Goal: Task Accomplishment & Management: Manage account settings

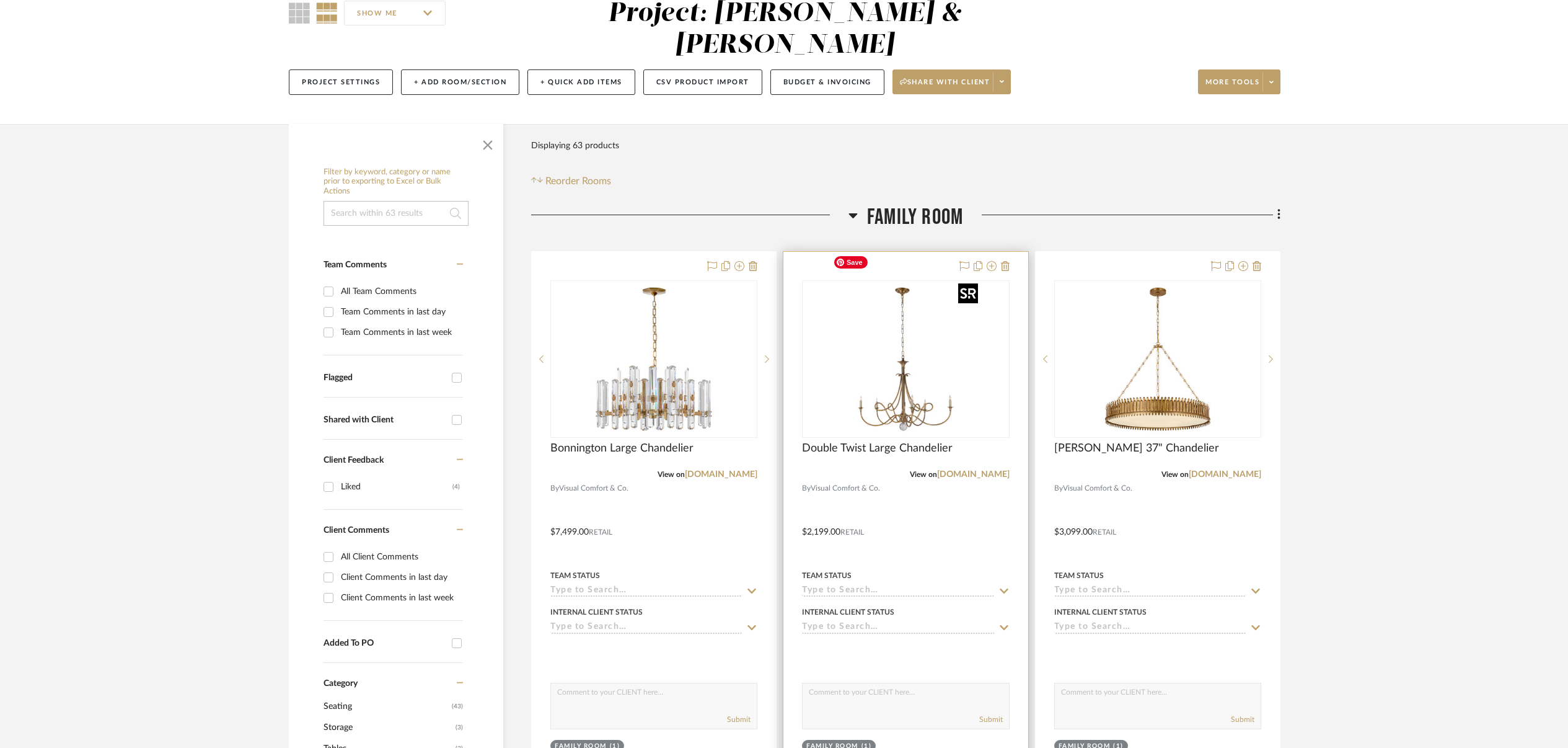
scroll to position [122, 0]
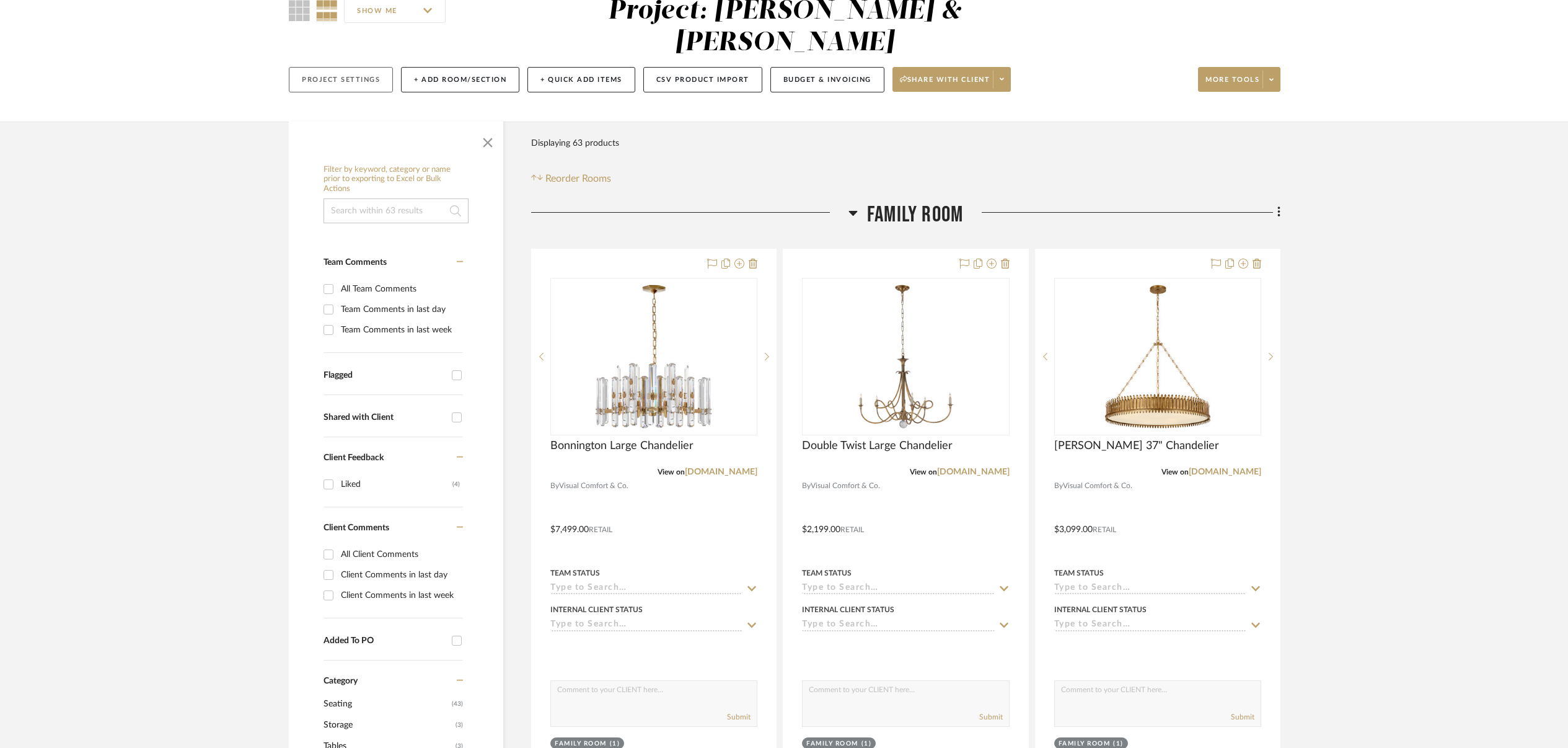
click at [342, 67] on button "Project Settings" at bounding box center [340, 79] width 104 height 26
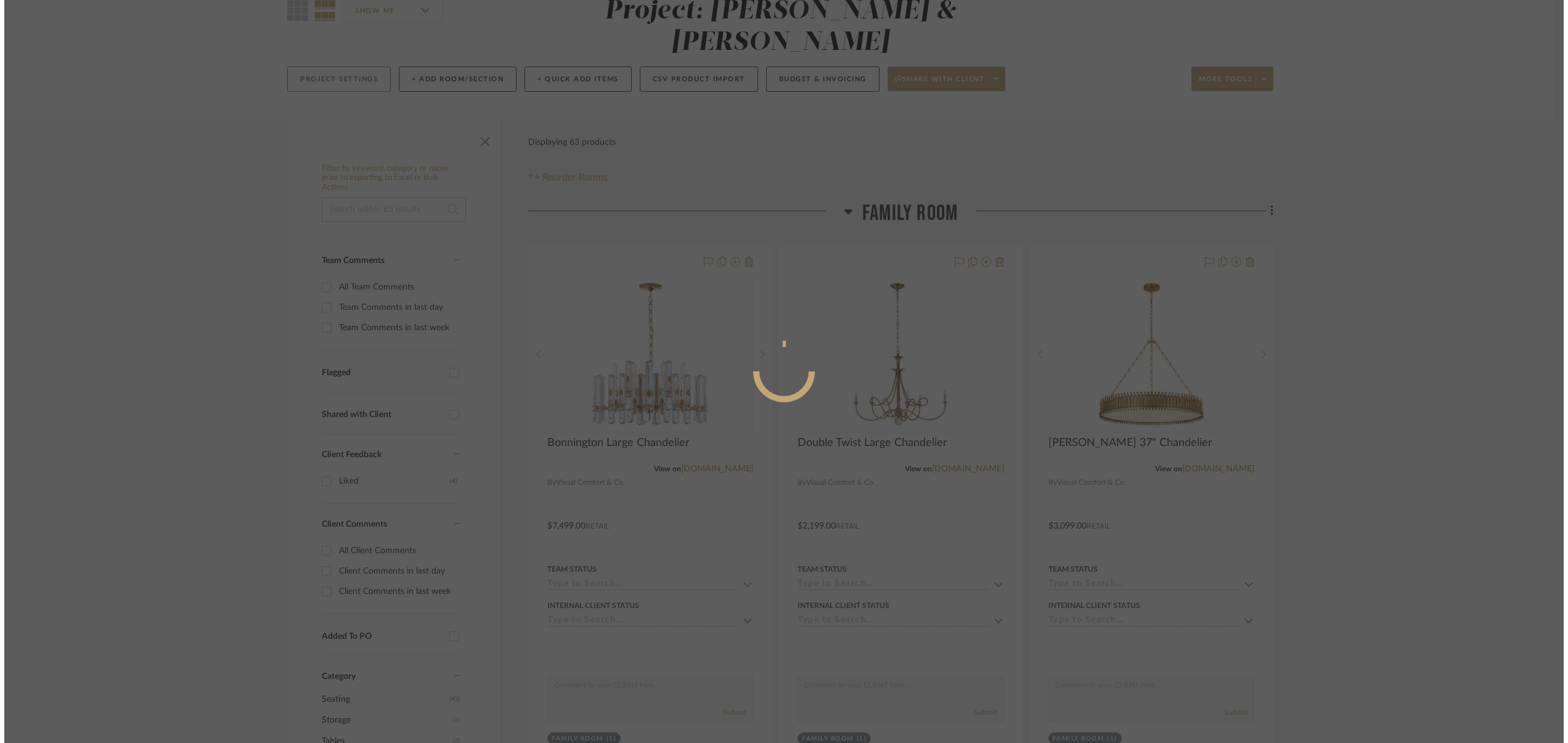
scroll to position [0, 0]
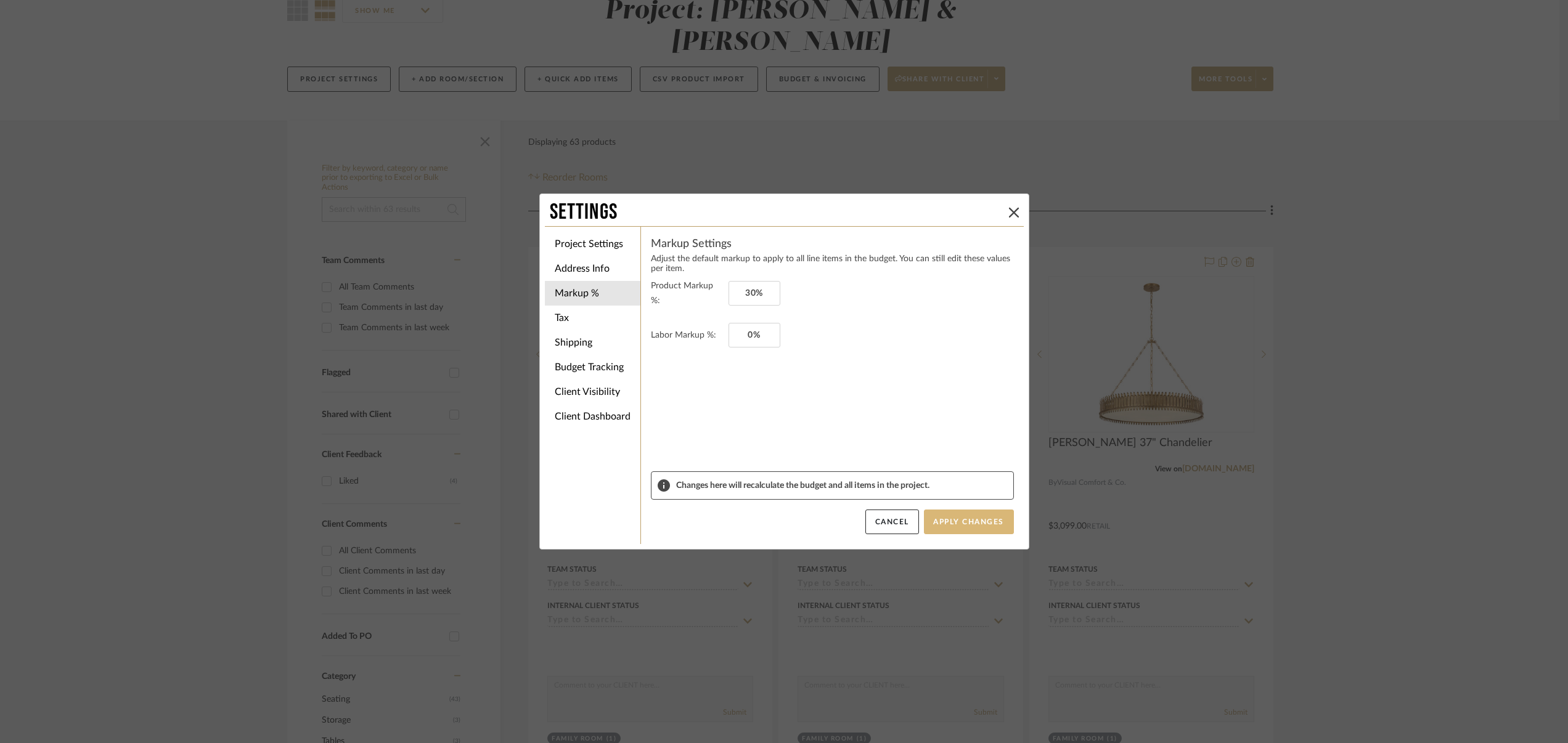
click at [976, 520] on button "Apply Changes" at bounding box center [969, 521] width 90 height 25
click at [1010, 208] on icon at bounding box center [1014, 213] width 10 height 10
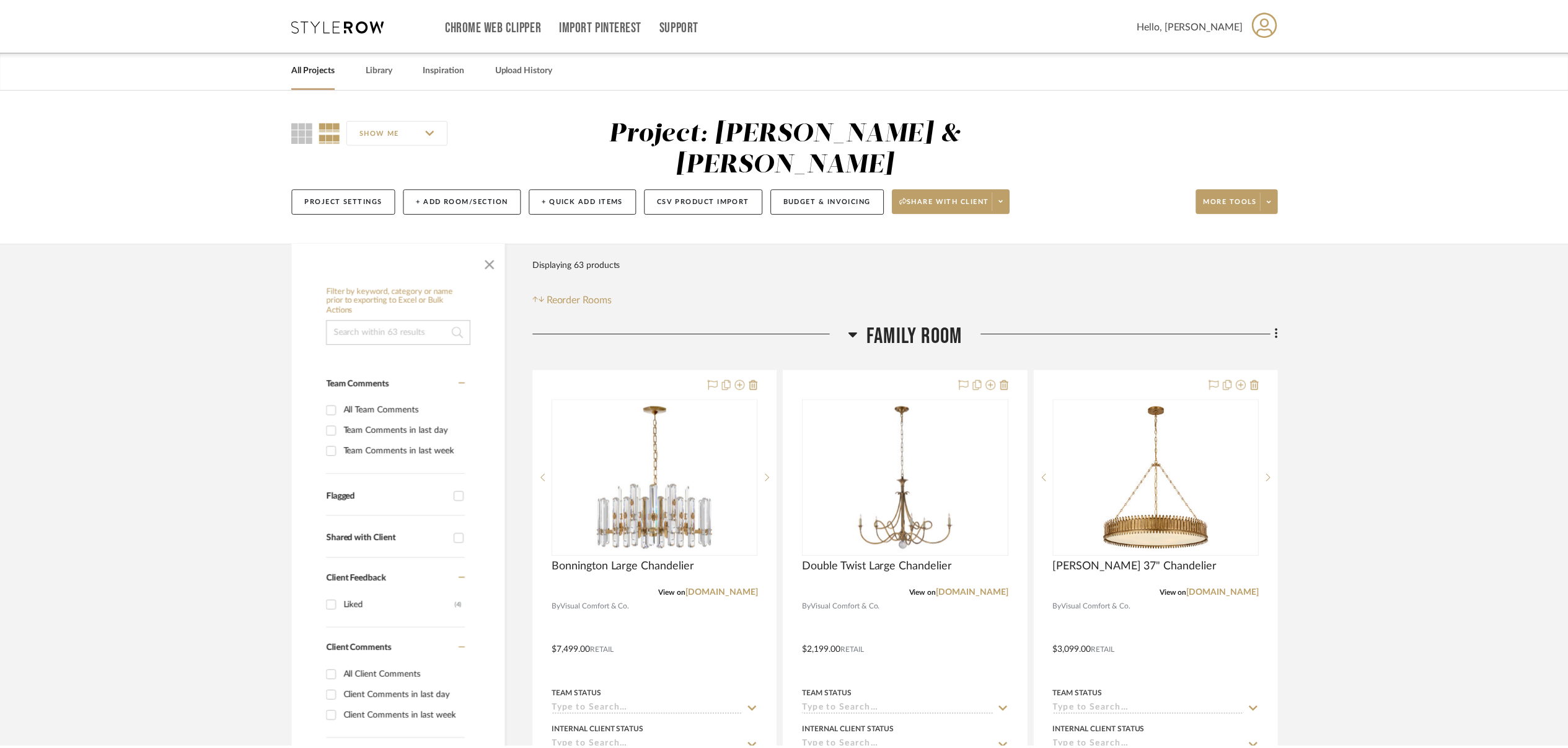
scroll to position [122, 0]
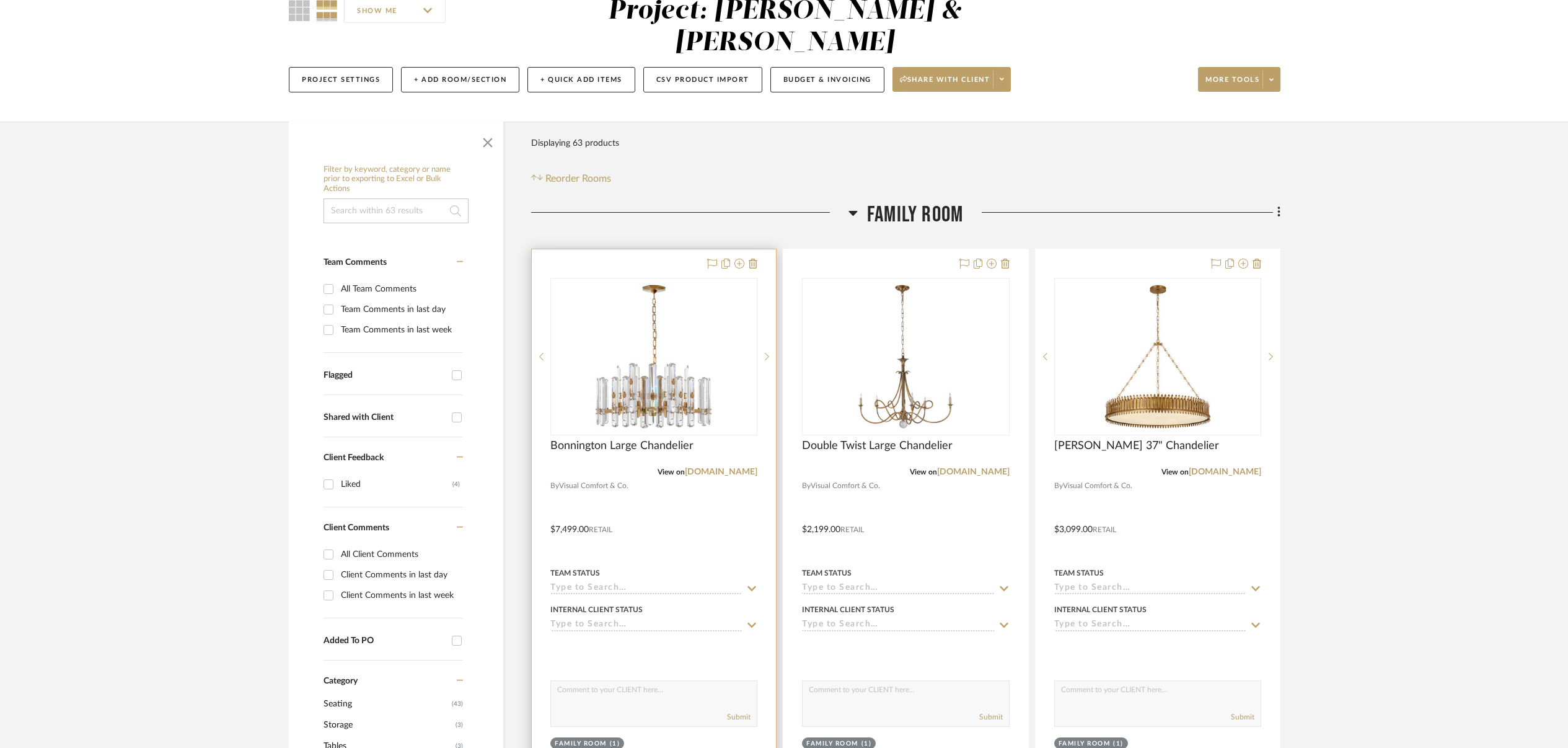
click at [669, 487] on div at bounding box center [654, 521] width 244 height 543
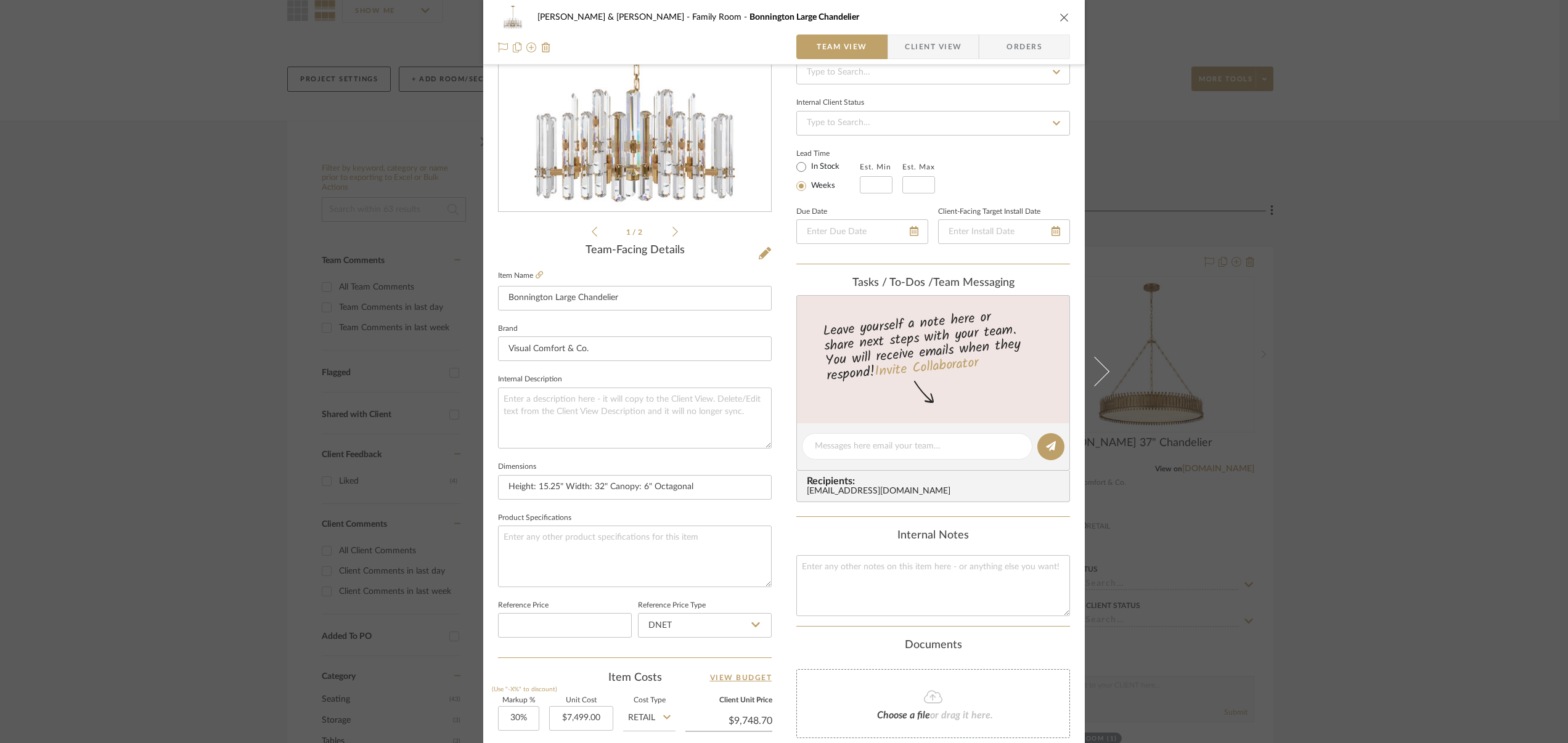
scroll to position [383, 0]
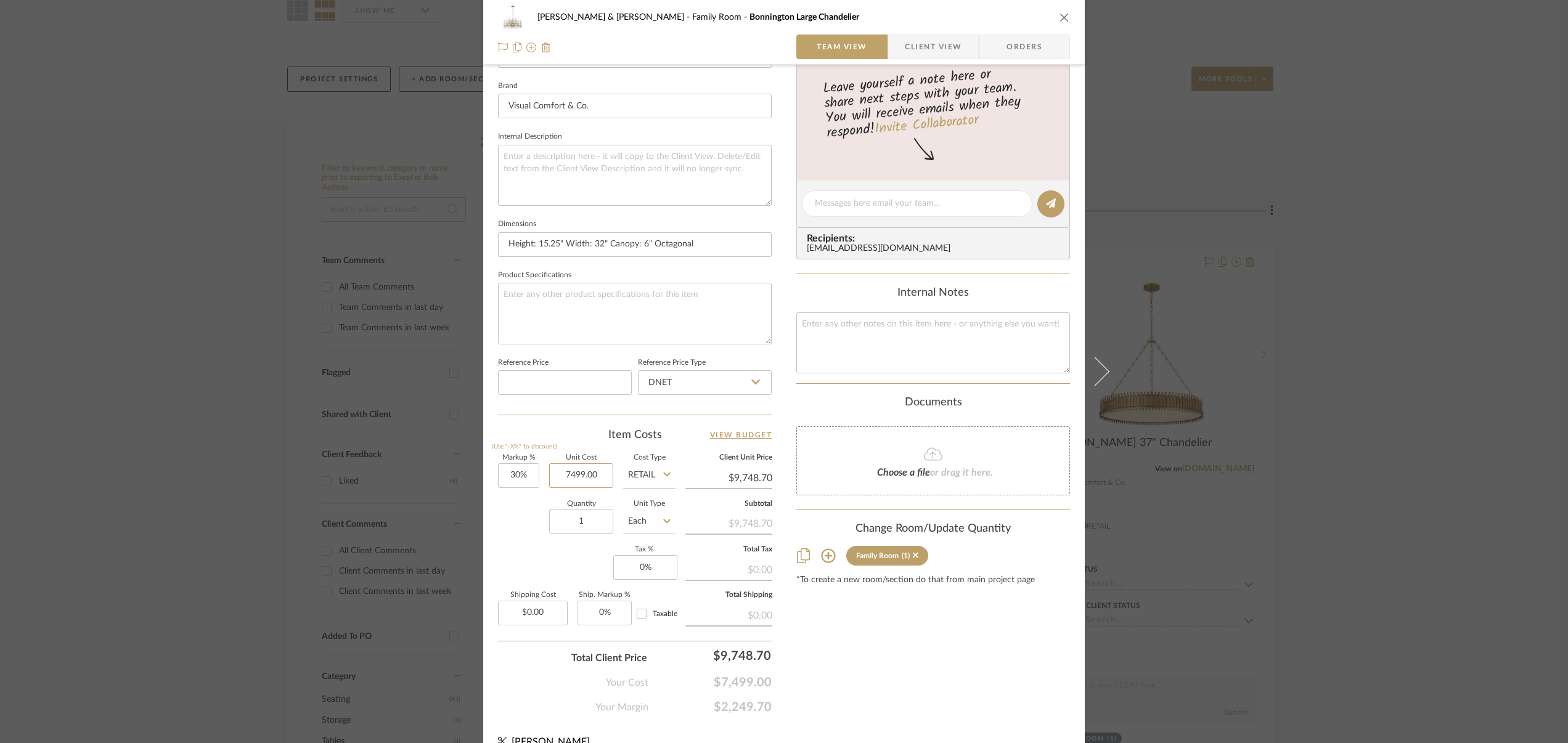
drag, startPoint x: 557, startPoint y: 474, endPoint x: 617, endPoint y: 475, distance: 60.0
click at [617, 475] on div "Markup % (Use "-X%" to discount) 30% Unit Cost 7499.00 Cost Type Retail Client …" at bounding box center [634, 545] width 274 height 180
type input "$2,999.60"
click at [663, 473] on icon at bounding box center [667, 475] width 8 height 4
type input "$3,899.48"
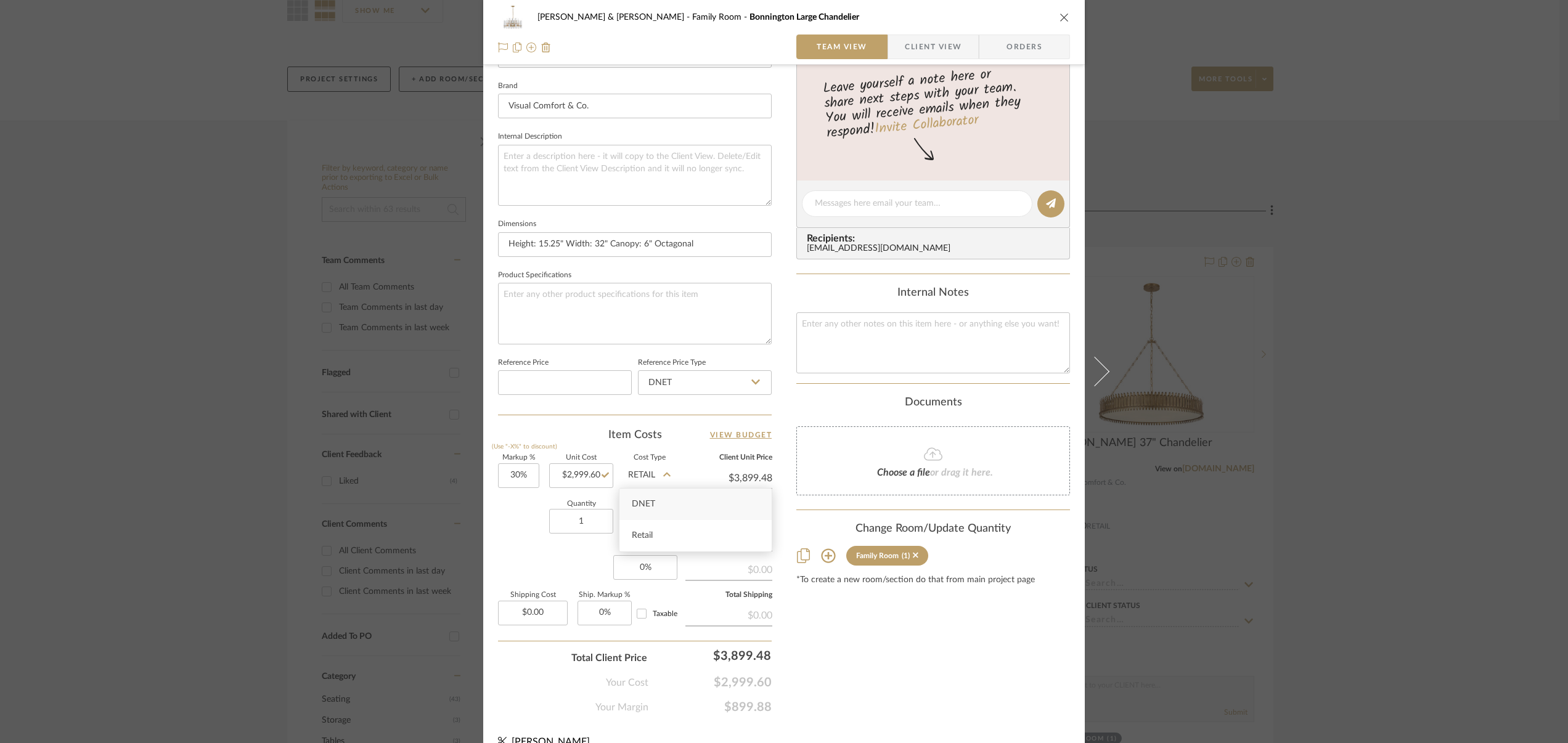
click at [654, 503] on span "DNET" at bounding box center [643, 504] width 23 height 9
type input "DNET"
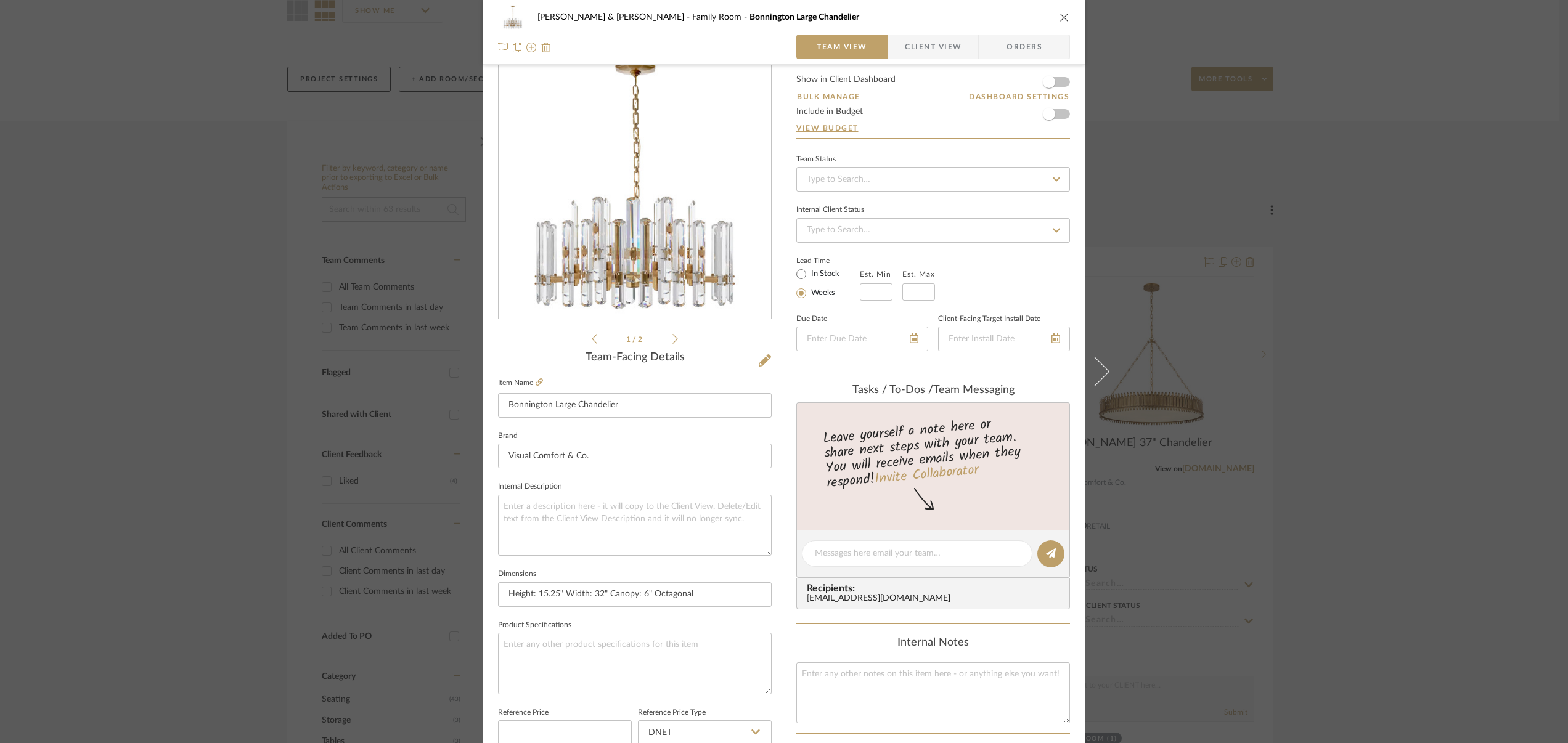
scroll to position [0, 0]
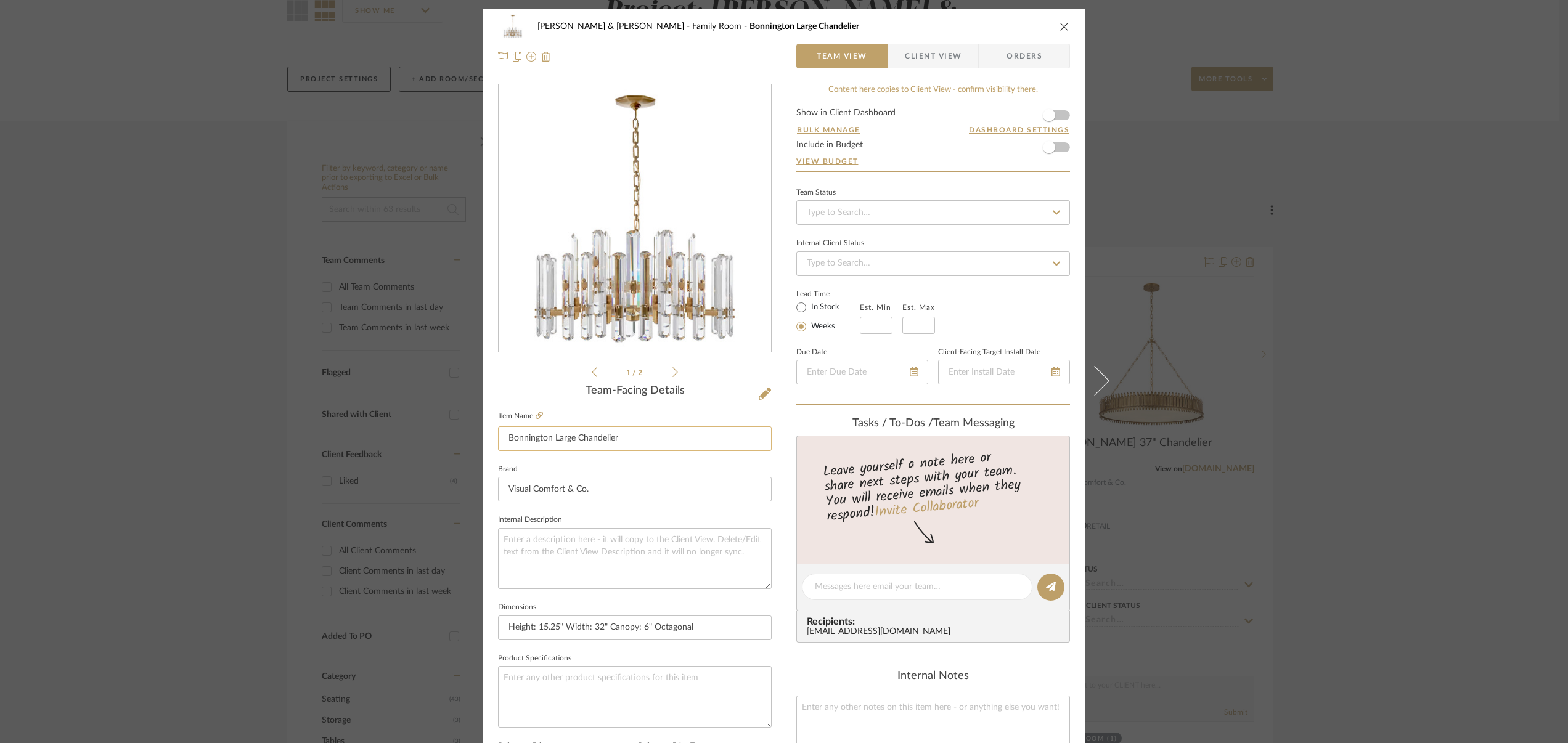
click at [699, 438] on input "Bonnington Large Chandelier" at bounding box center [634, 438] width 274 height 25
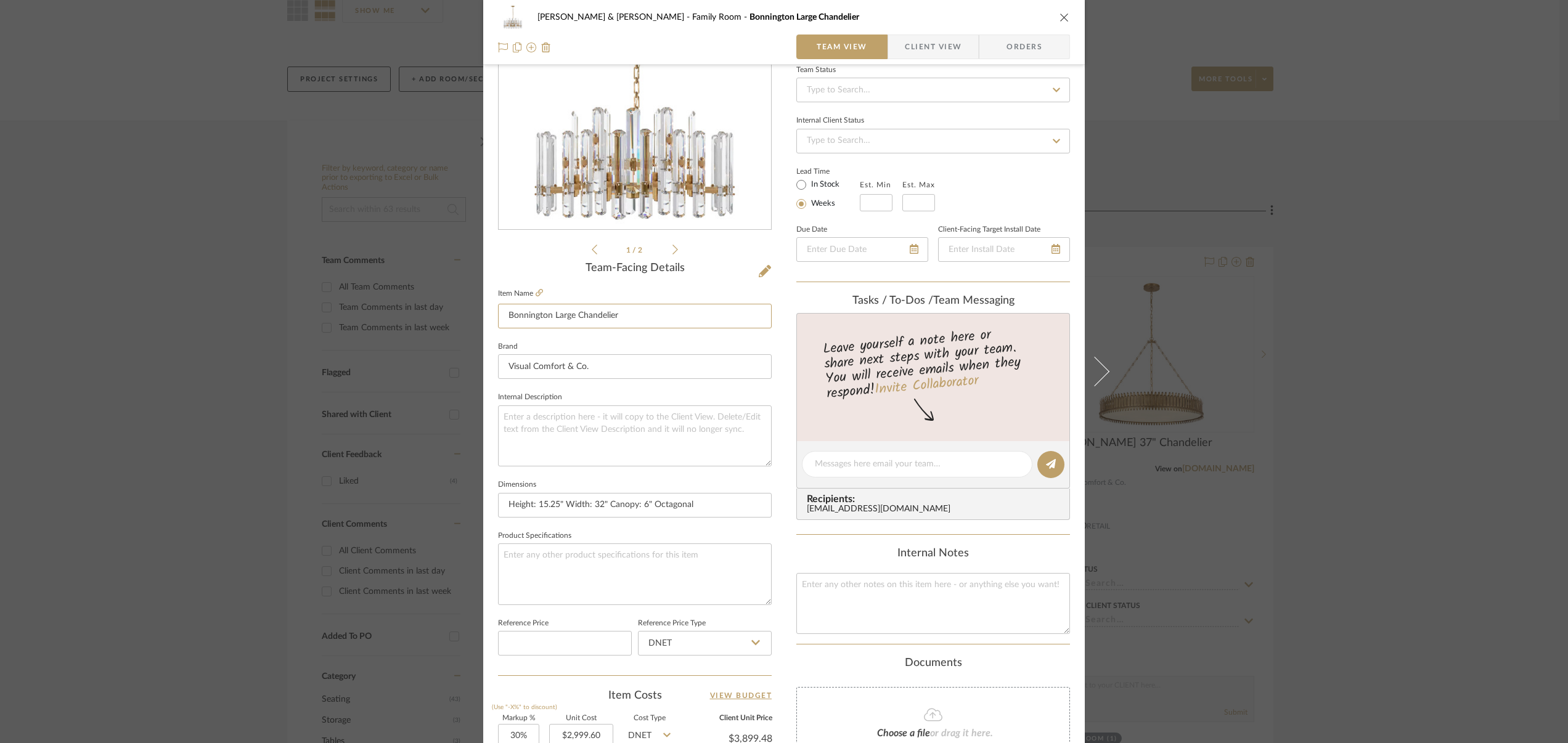
scroll to position [401, 0]
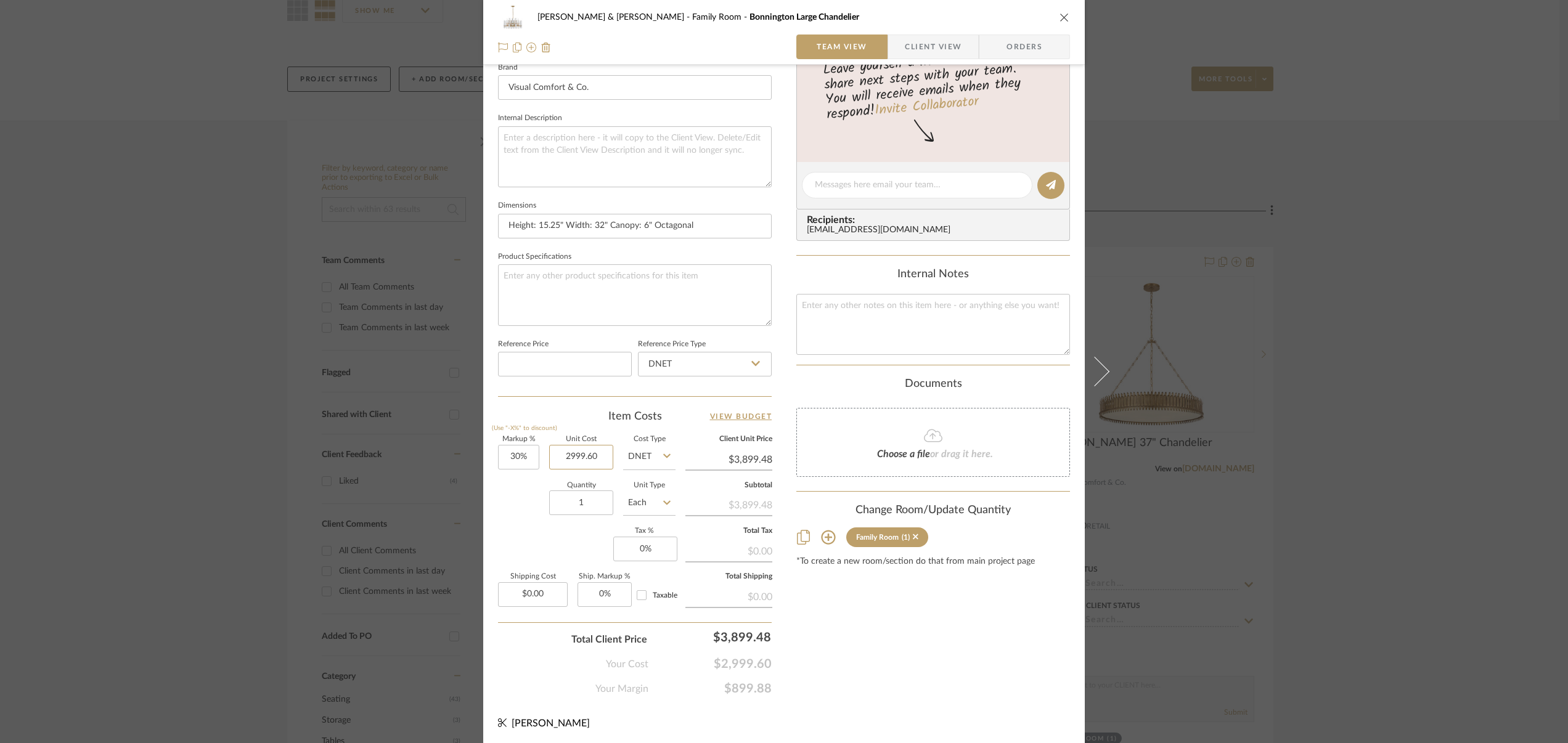
drag, startPoint x: 566, startPoint y: 455, endPoint x: 610, endPoint y: 456, distance: 44.0
click at [610, 456] on div "Markup % (Use "-X%" to discount) 30% Unit Cost 2999.60 Cost Type DNET Client Un…" at bounding box center [634, 526] width 274 height 180
type input "$4,499.40"
click at [590, 503] on input "1" at bounding box center [581, 503] width 64 height 25
type input "$5,849.22"
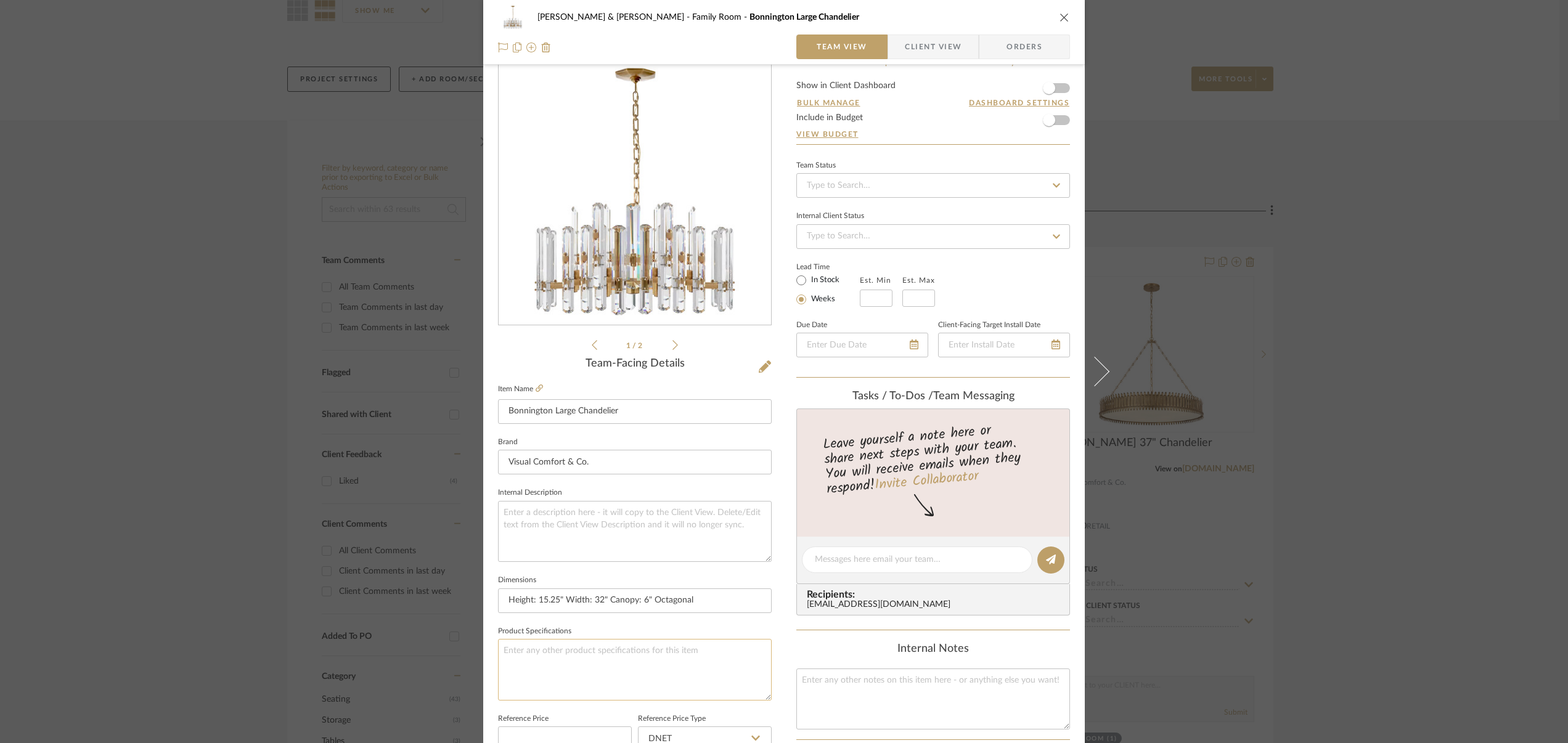
scroll to position [0, 0]
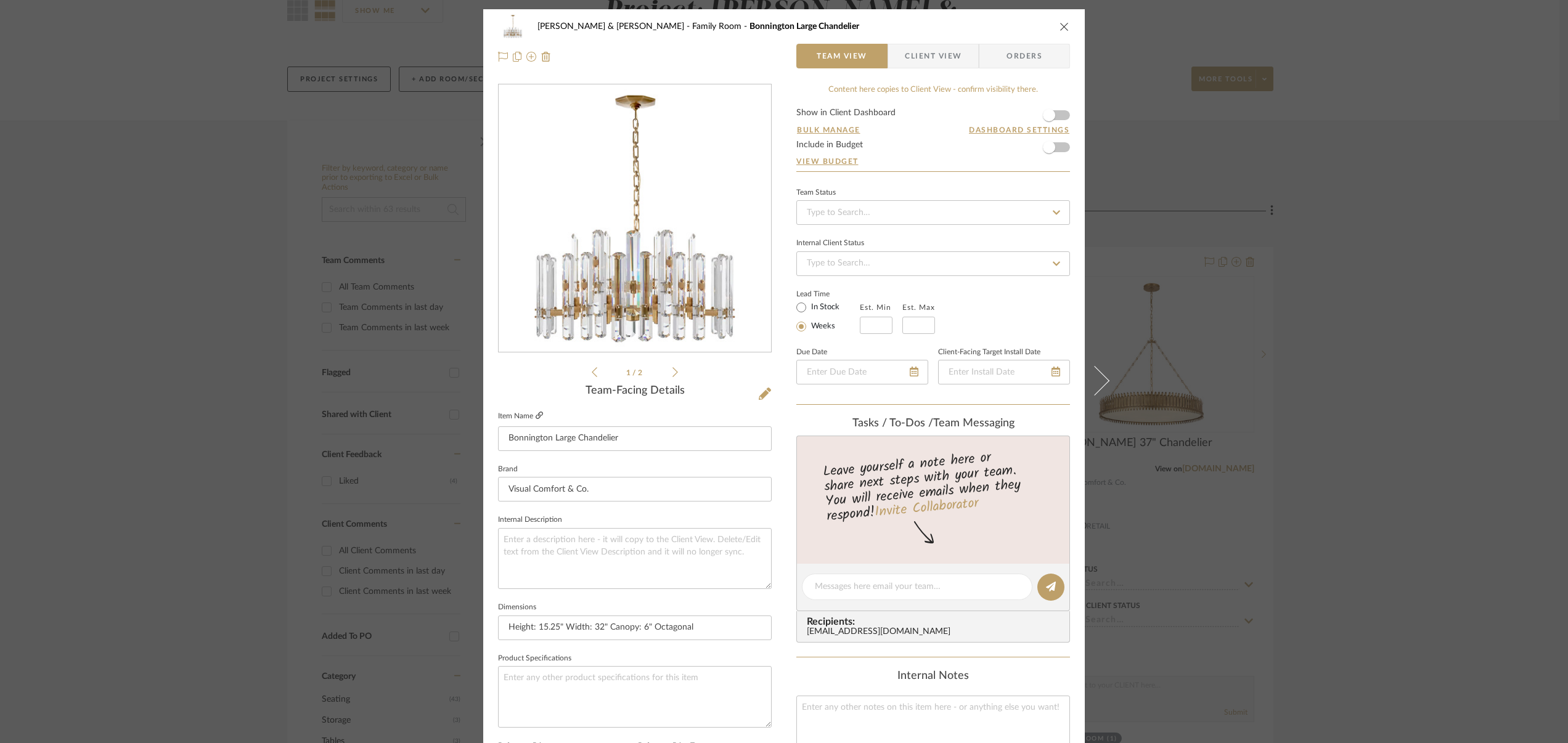
click at [535, 414] on icon at bounding box center [539, 415] width 8 height 8
click at [1062, 27] on icon "close" at bounding box center [1064, 26] width 10 height 10
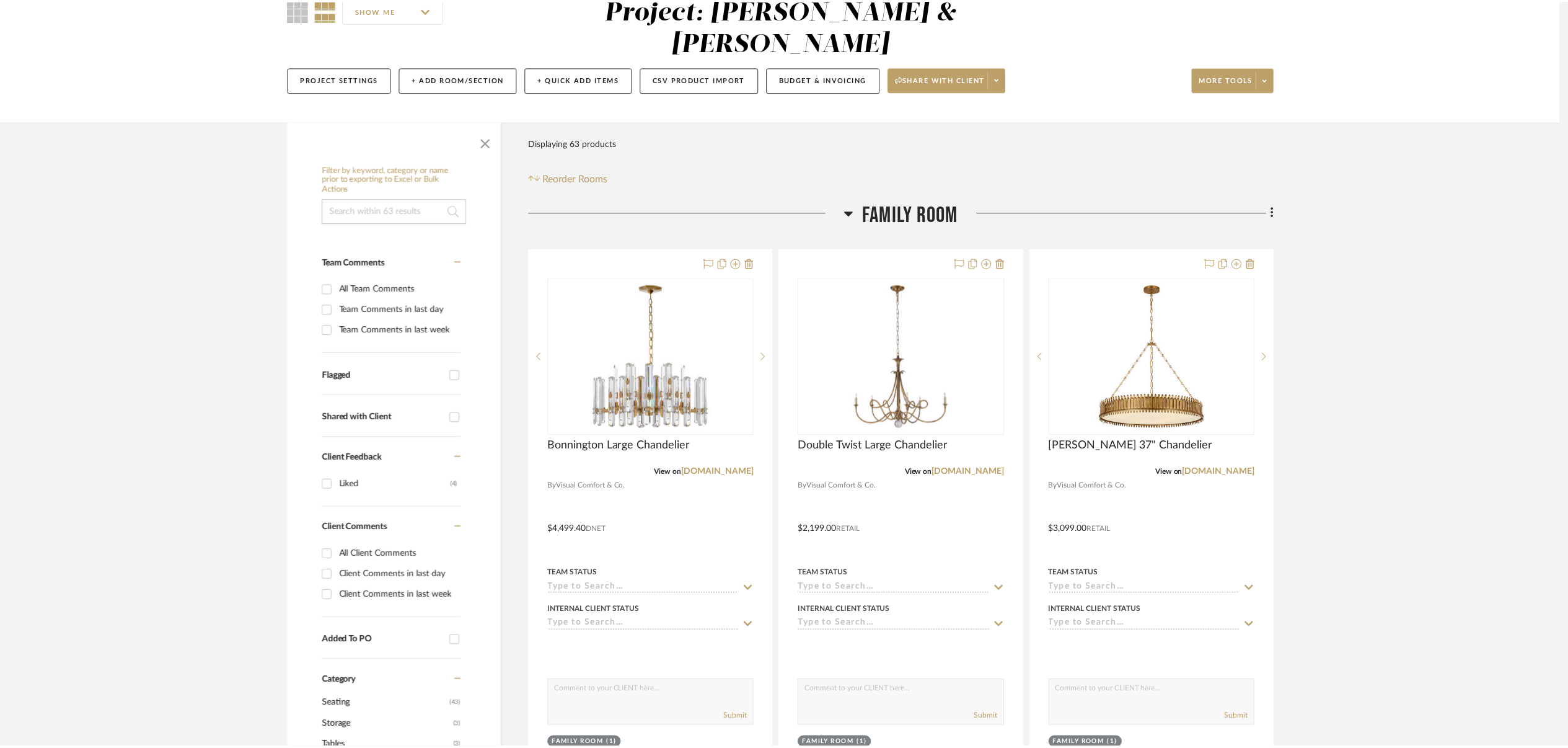
scroll to position [122, 0]
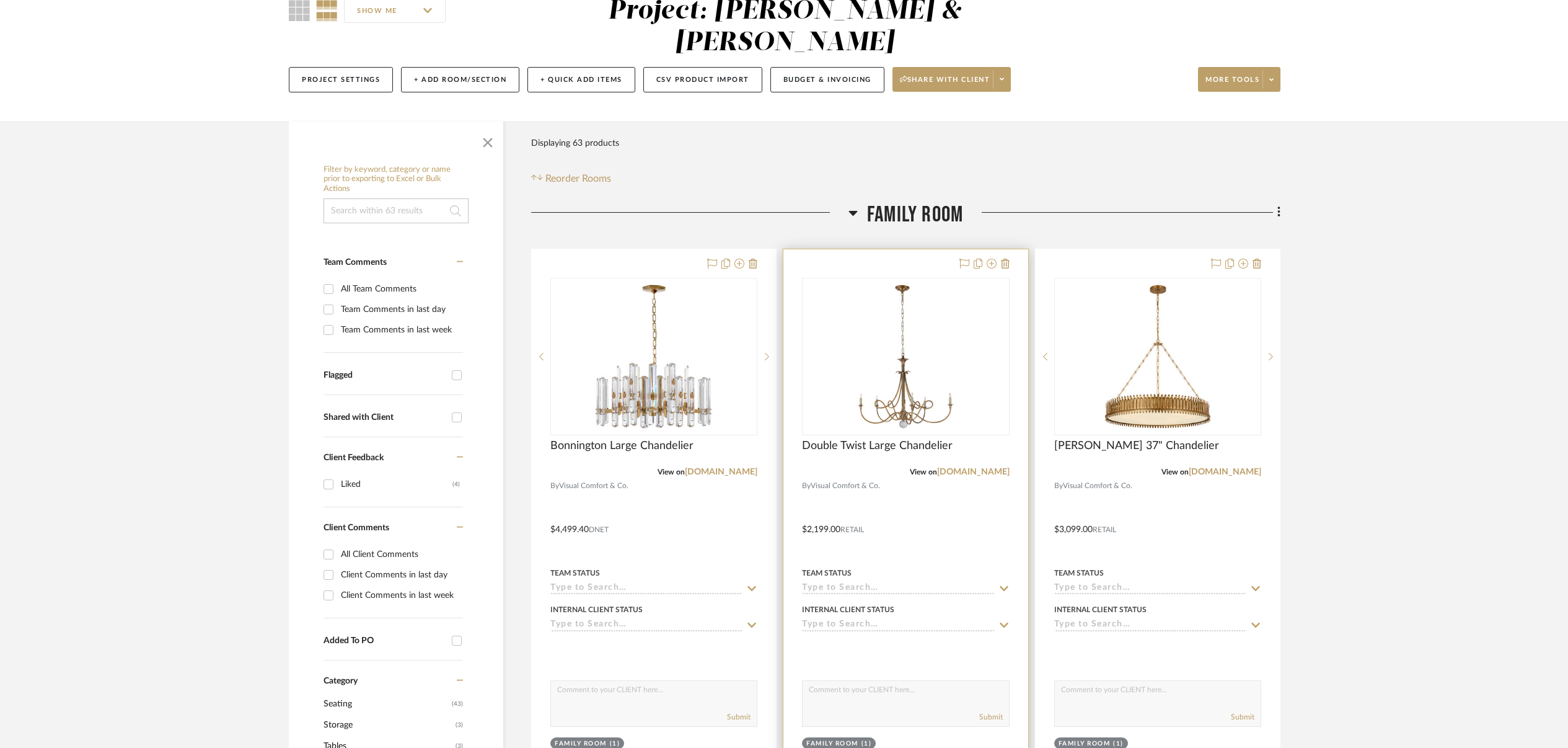
click at [892, 482] on div at bounding box center [906, 521] width 244 height 543
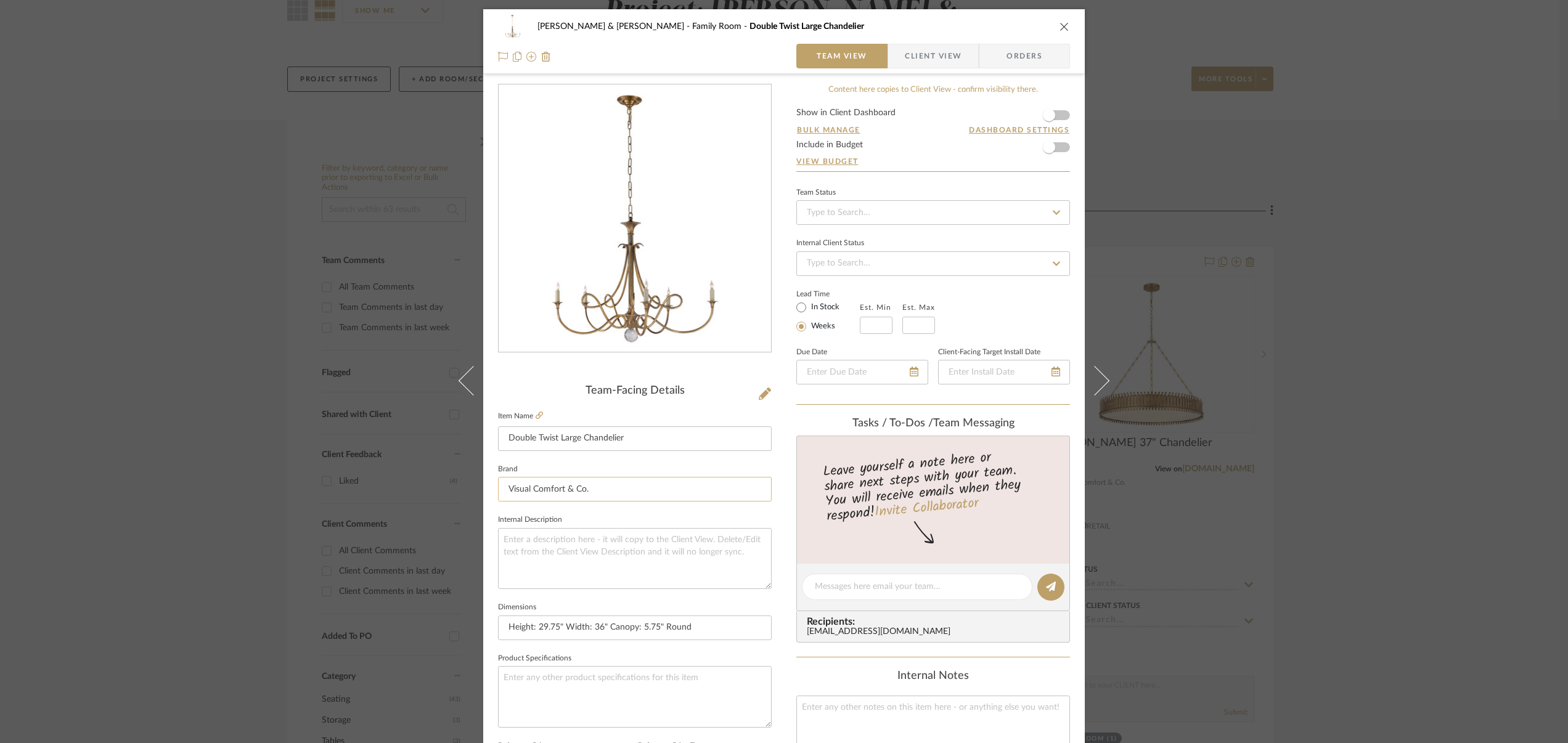
scroll to position [385, 0]
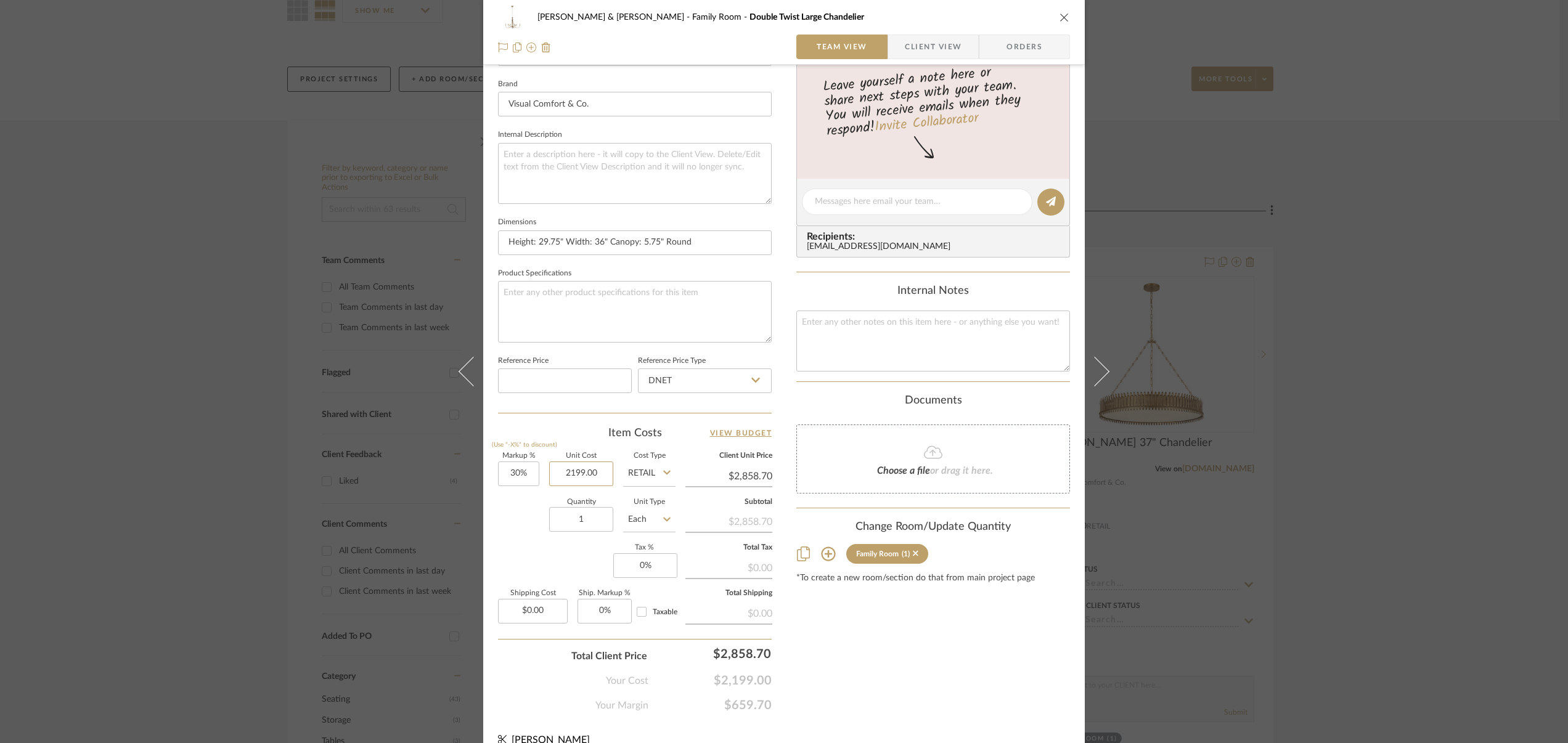
drag, startPoint x: 553, startPoint y: 473, endPoint x: 648, endPoint y: 473, distance: 95.0
click at [648, 473] on div "Markup % (Use "-X%" to discount) 30% Unit Cost 2199.00 Cost Type Retail Client …" at bounding box center [634, 543] width 274 height 180
type input "1319.4"
type input "30"
type input "$1,319.40"
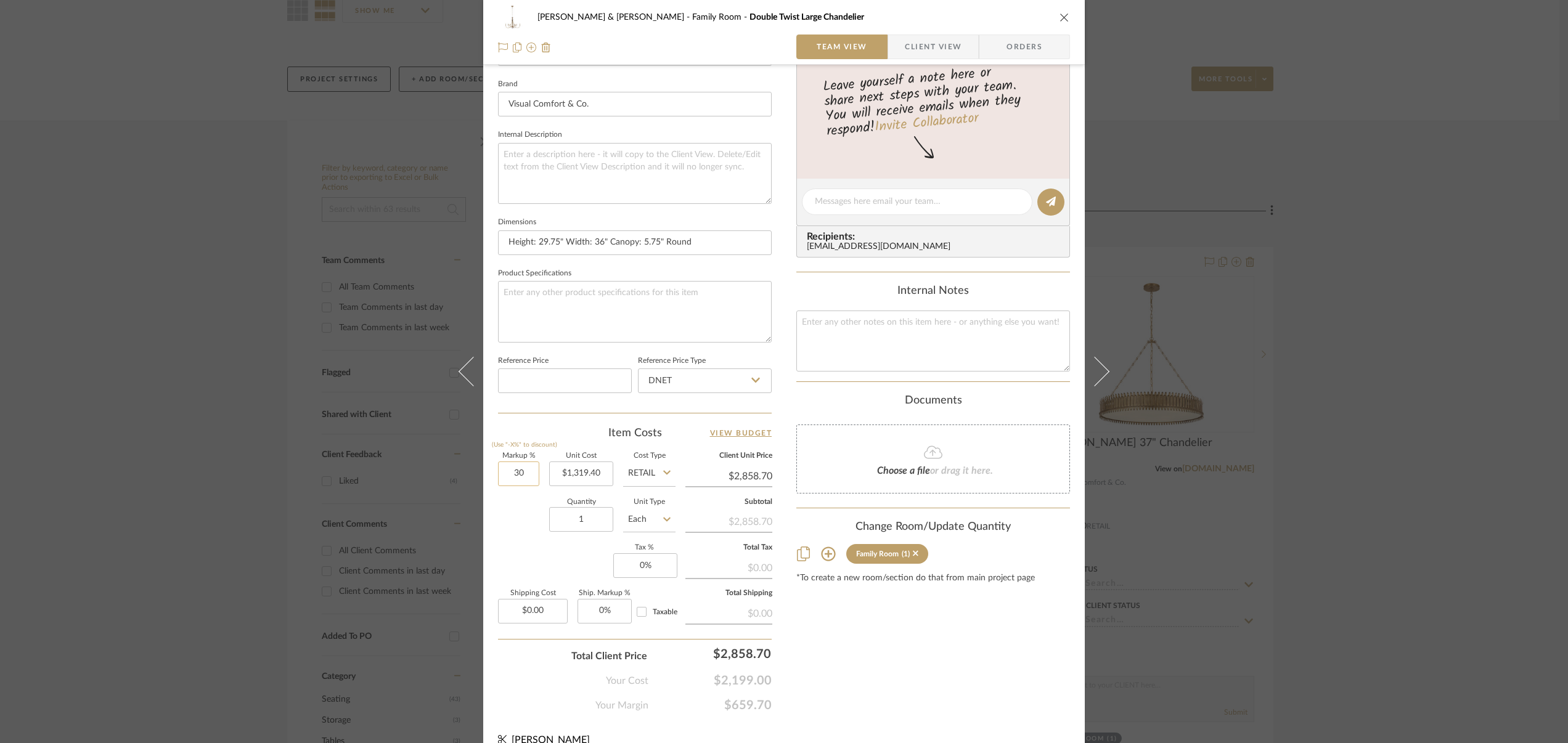
click at [530, 477] on input "30" at bounding box center [518, 473] width 41 height 25
type input "$1,715.22"
type input "30%"
click at [663, 471] on icon at bounding box center [667, 472] width 8 height 10
click at [654, 500] on span "DNET" at bounding box center [643, 502] width 23 height 9
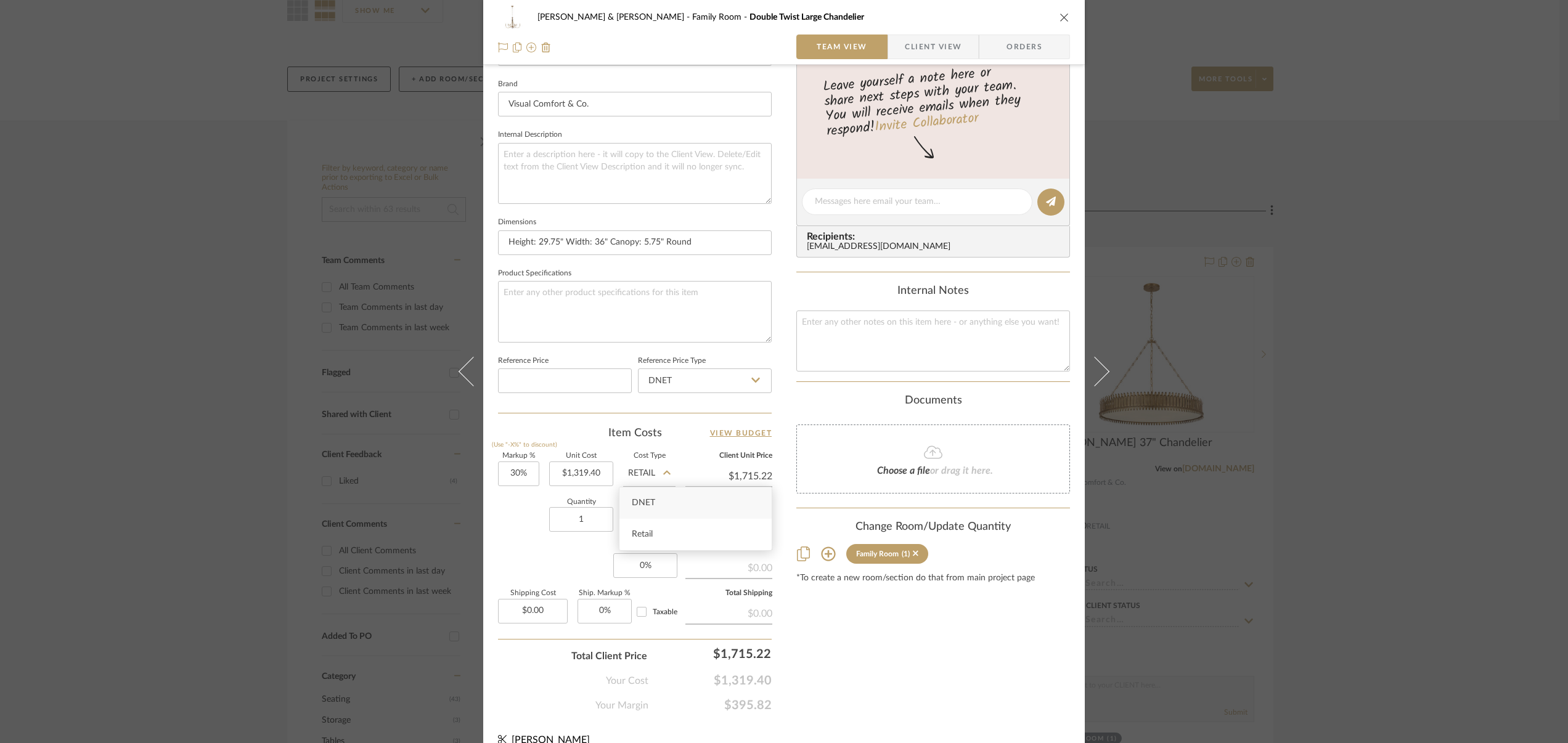
type input "DNET"
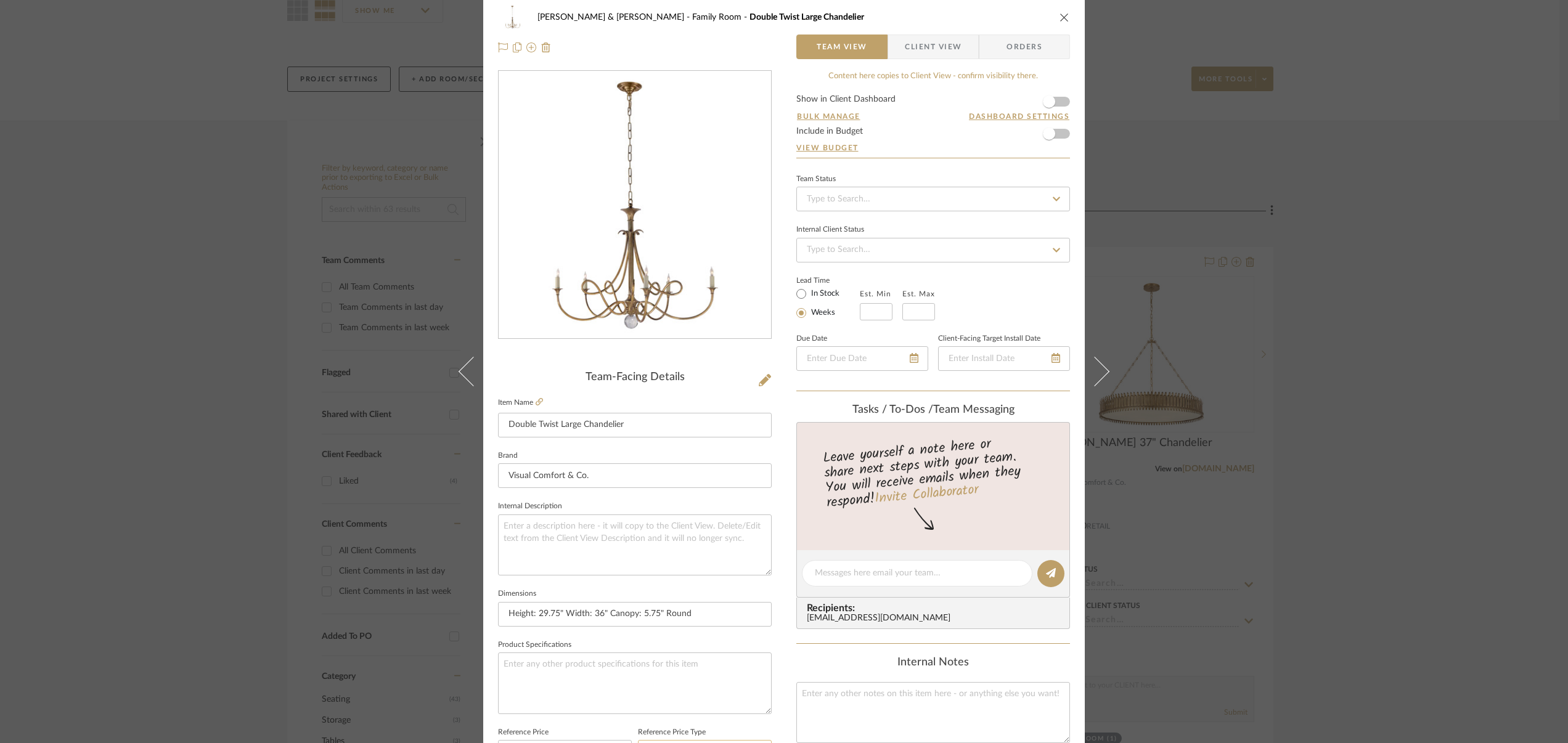
scroll to position [0, 0]
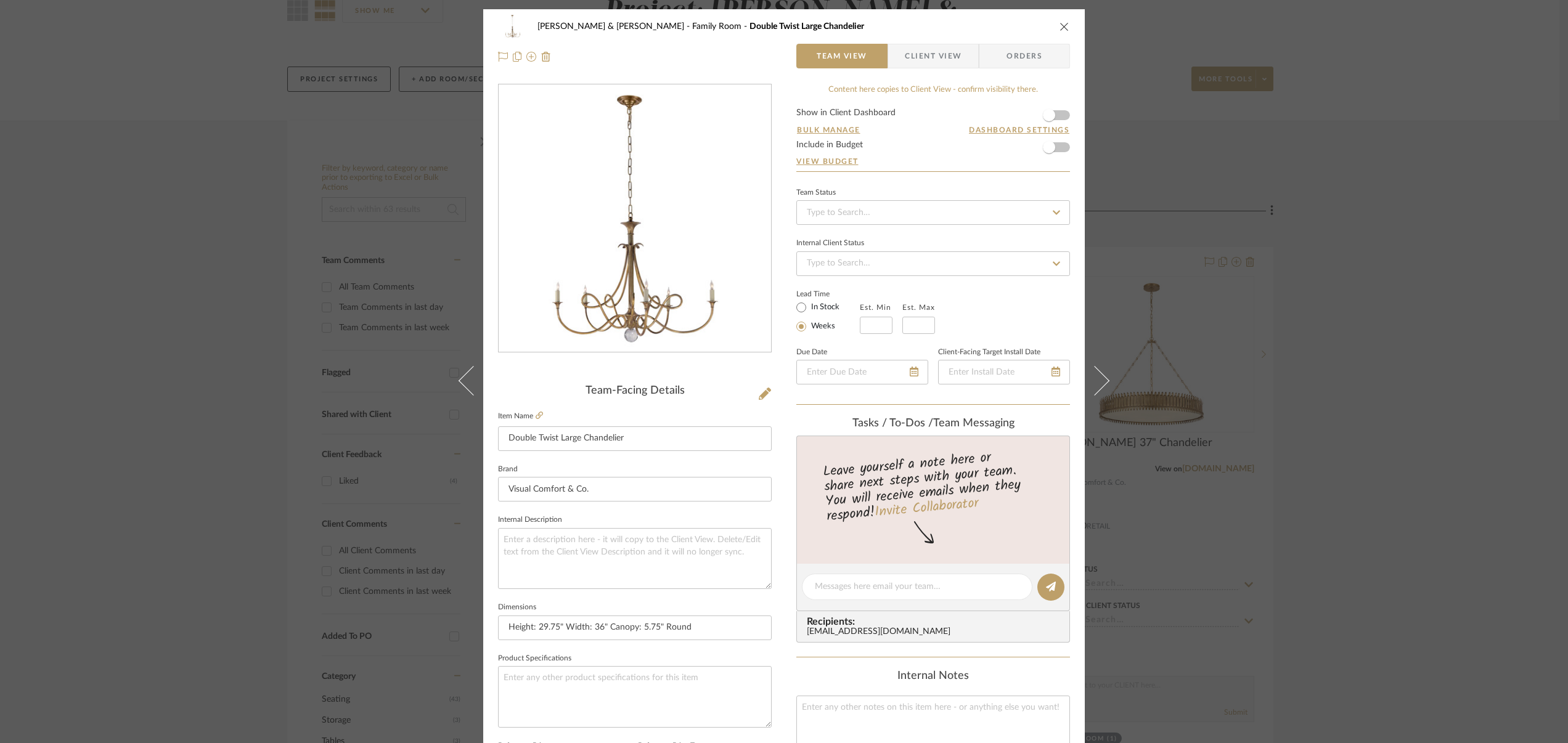
click at [1059, 28] on icon "close" at bounding box center [1064, 26] width 10 height 10
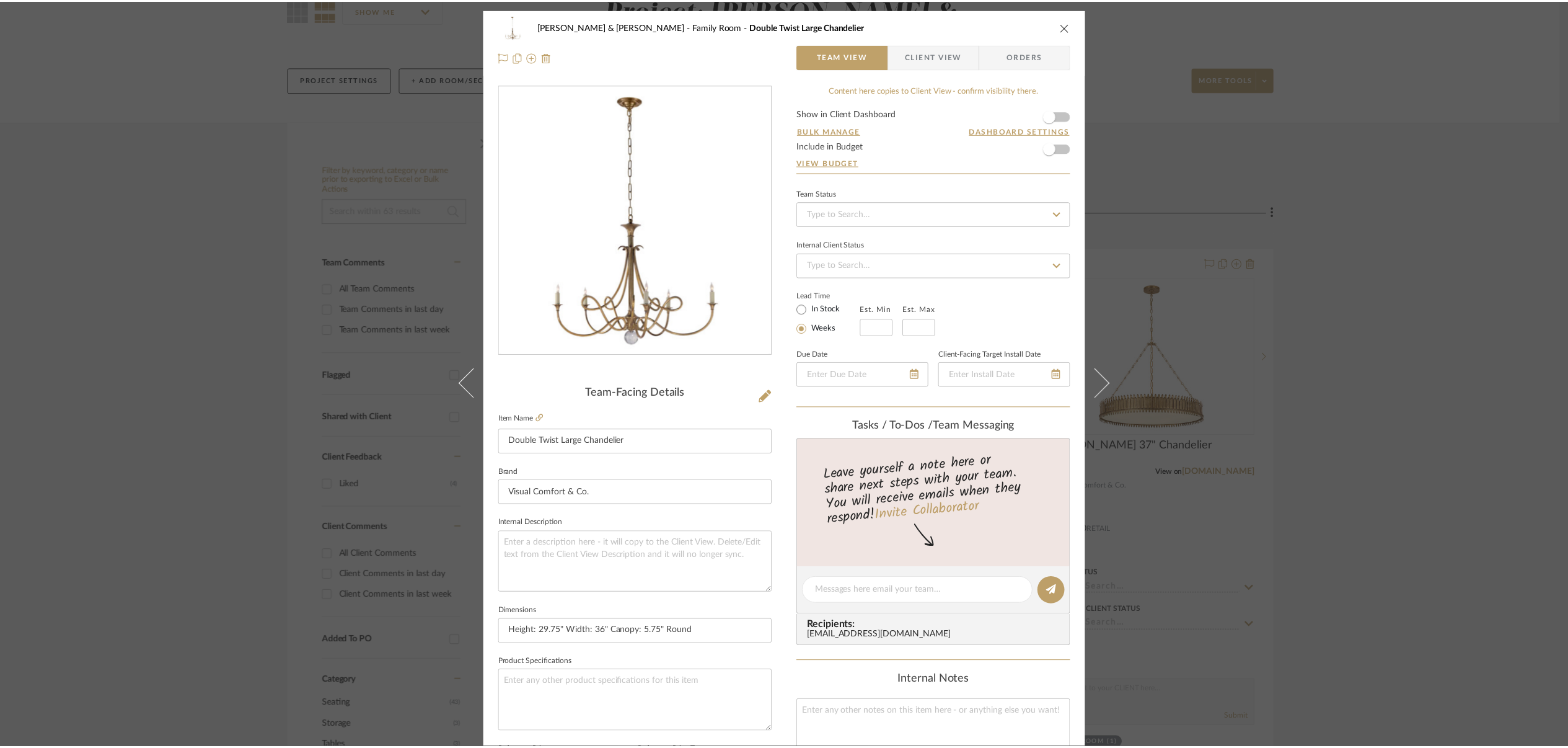
scroll to position [122, 0]
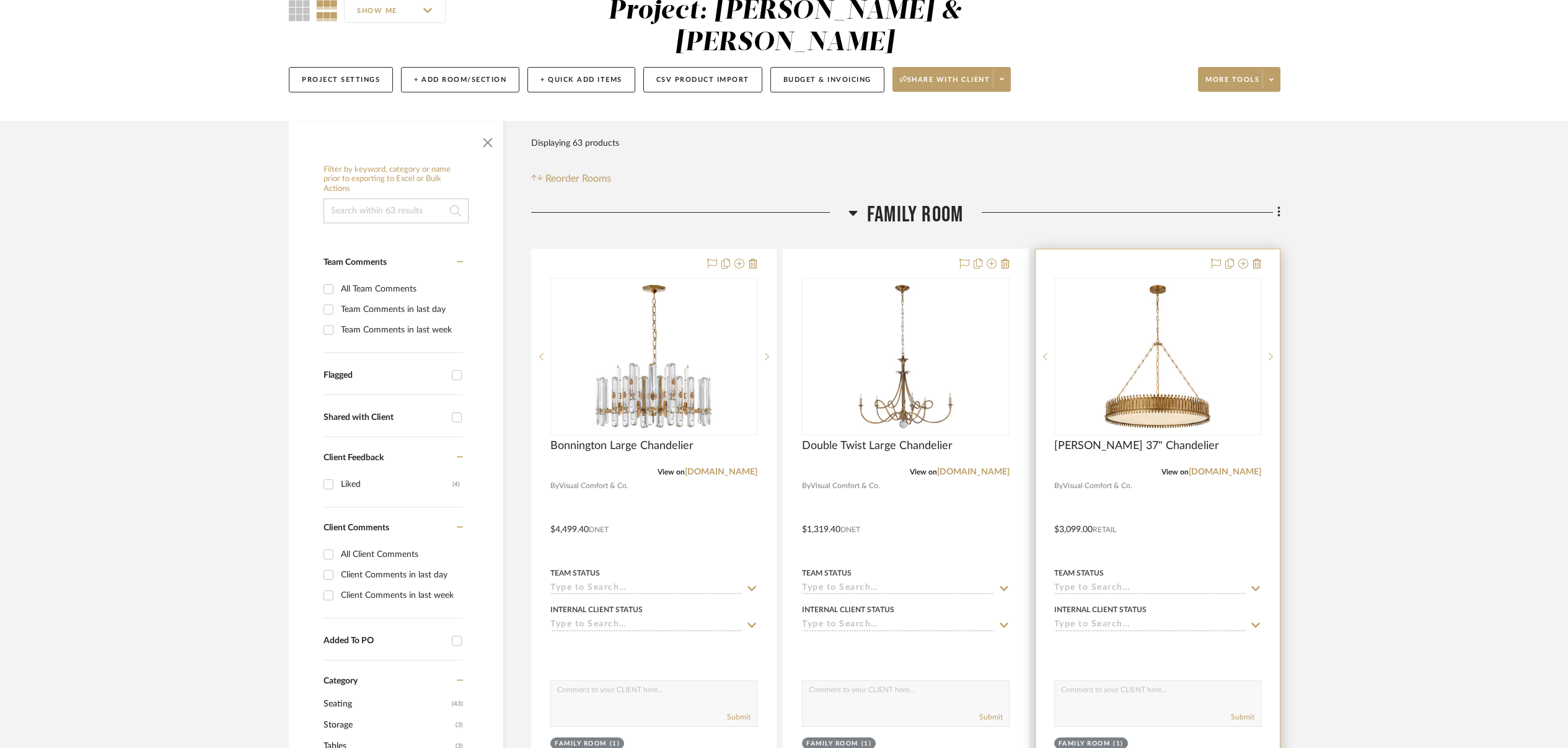
click at [1141, 526] on div at bounding box center [1158, 521] width 244 height 543
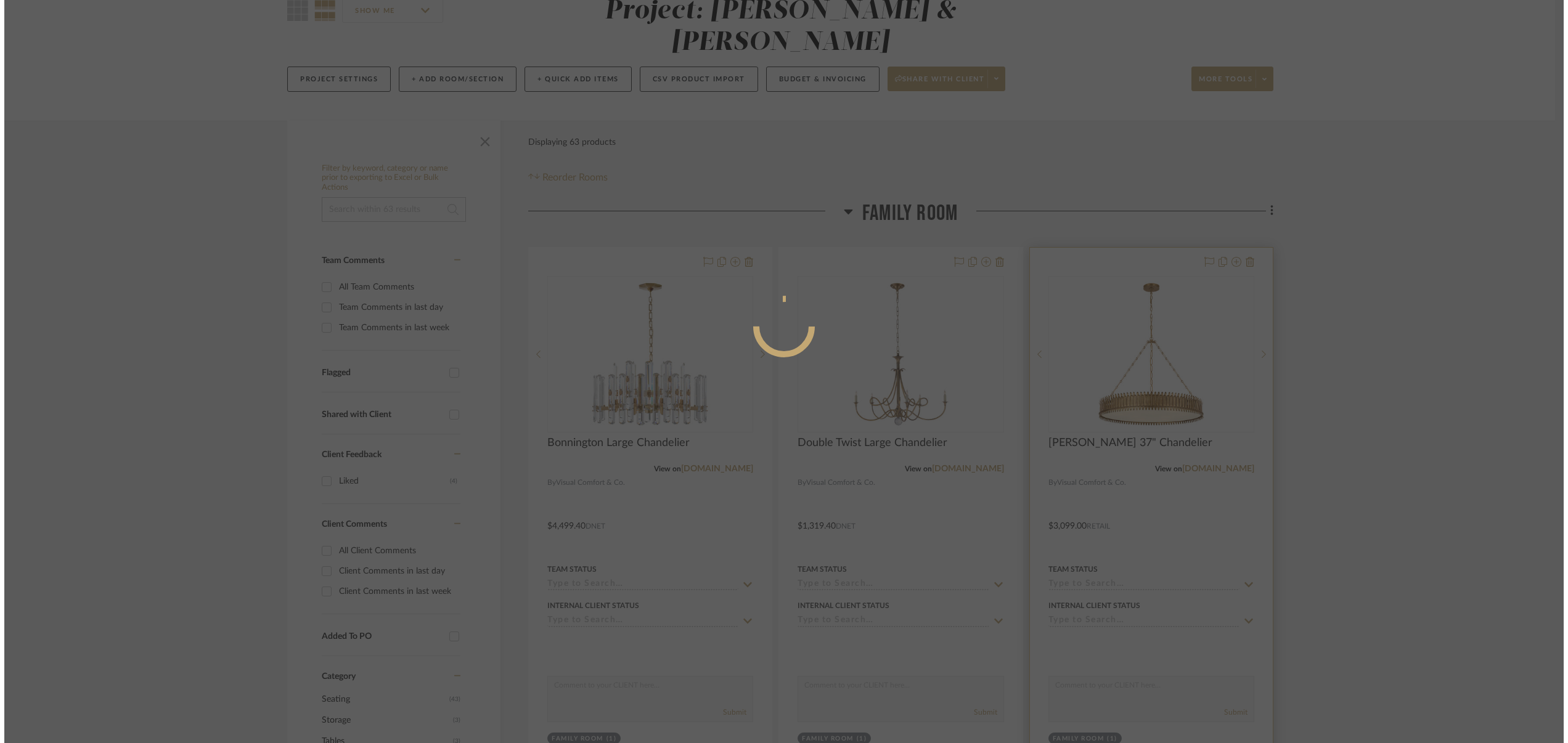
scroll to position [0, 0]
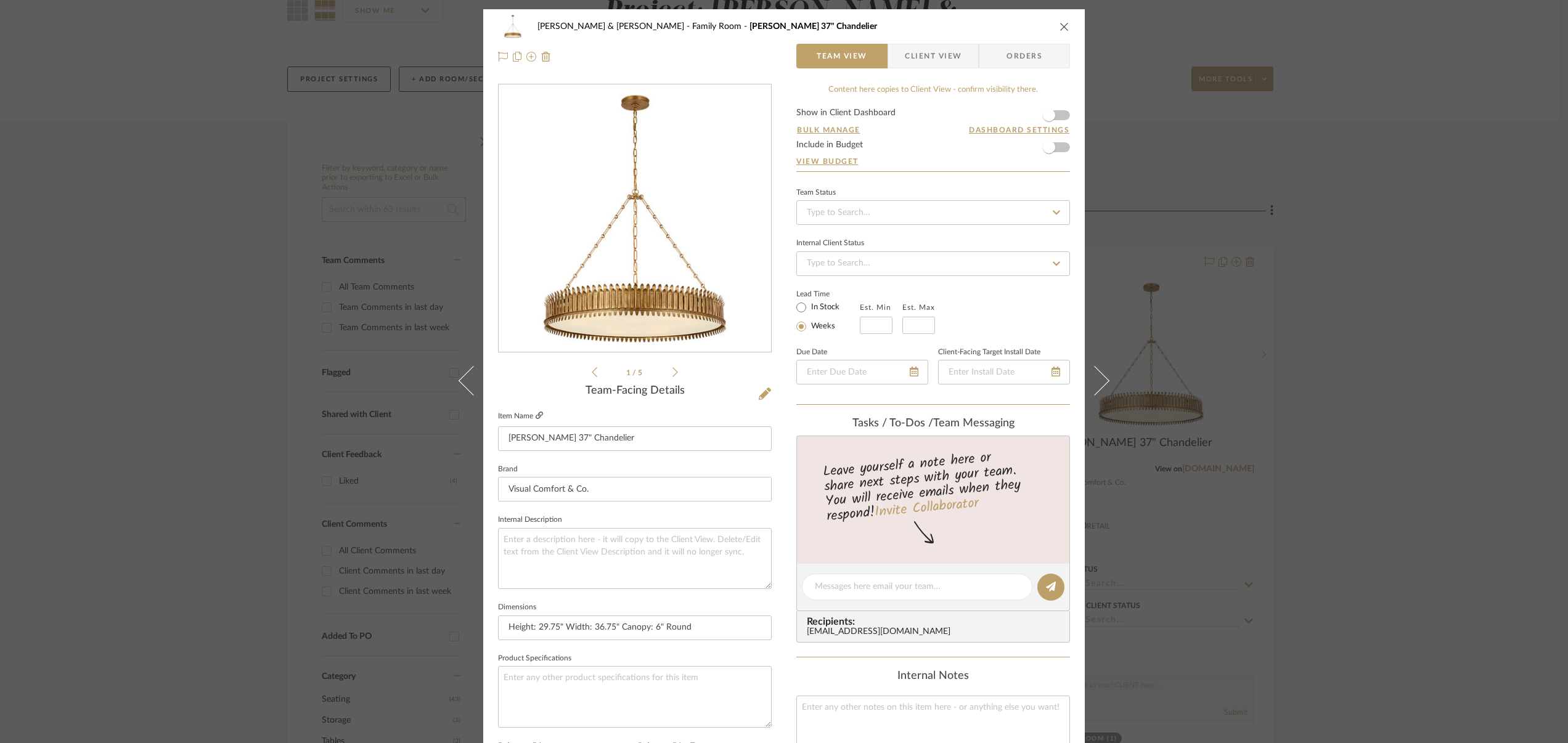
click at [535, 415] on icon at bounding box center [539, 415] width 8 height 8
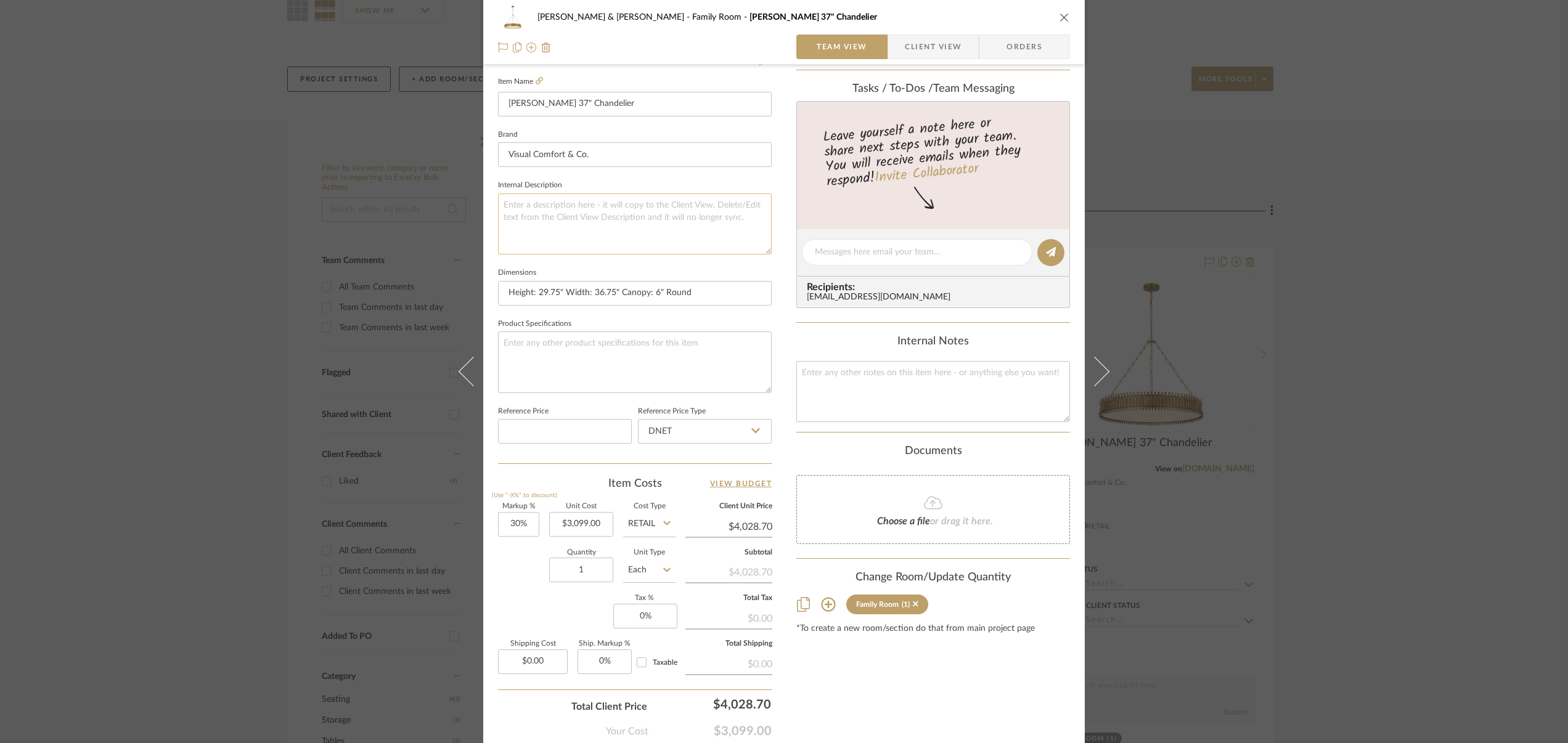
scroll to position [401, 0]
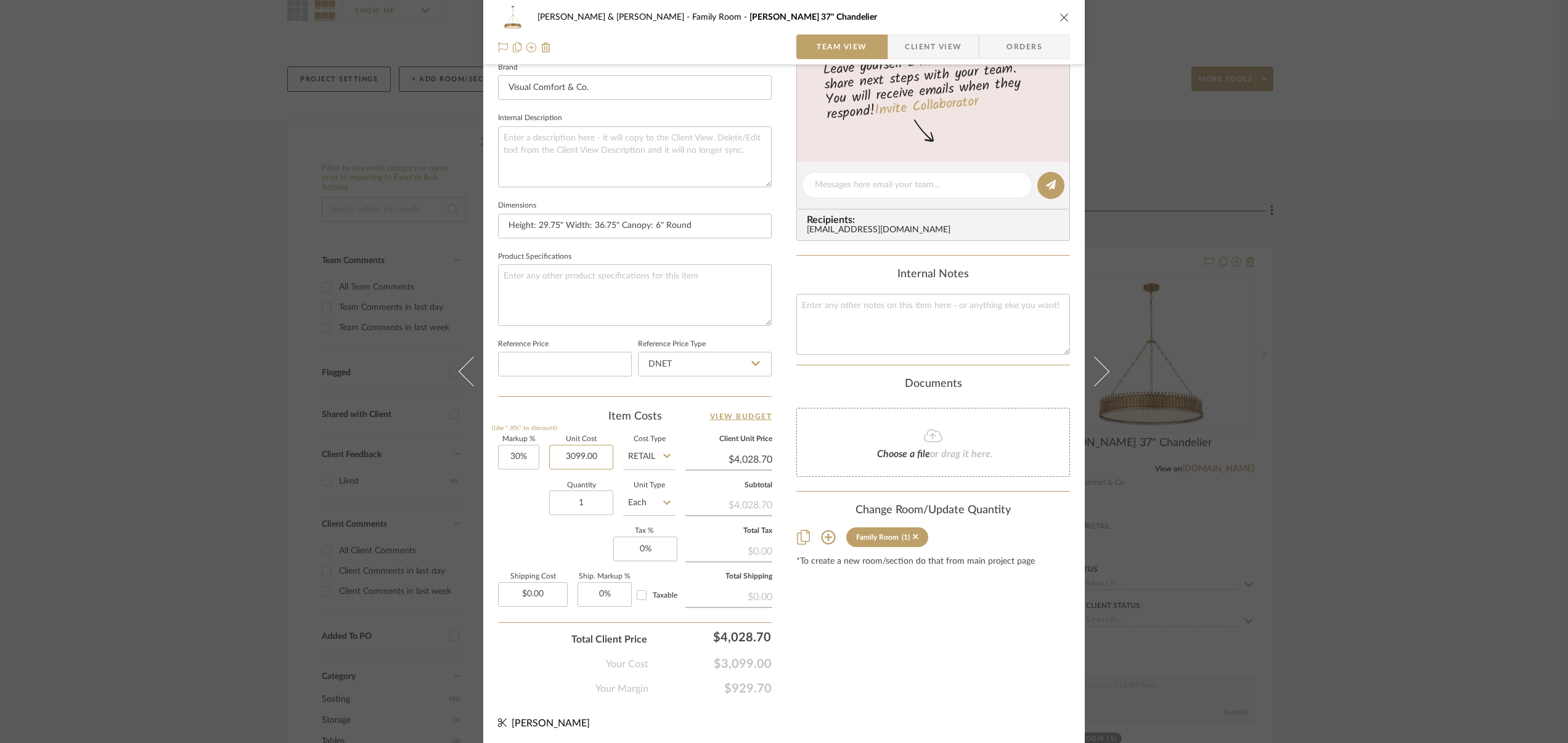
drag, startPoint x: 555, startPoint y: 455, endPoint x: 631, endPoint y: 452, distance: 76.1
click at [631, 451] on div "Markup % (Use "-X%" to discount) 30% Unit Cost 3099.00 Cost Type Retail Client …" at bounding box center [634, 526] width 274 height 180
type input "$1,859.40"
click at [663, 455] on icon at bounding box center [667, 456] width 8 height 10
type input "$2,417.22"
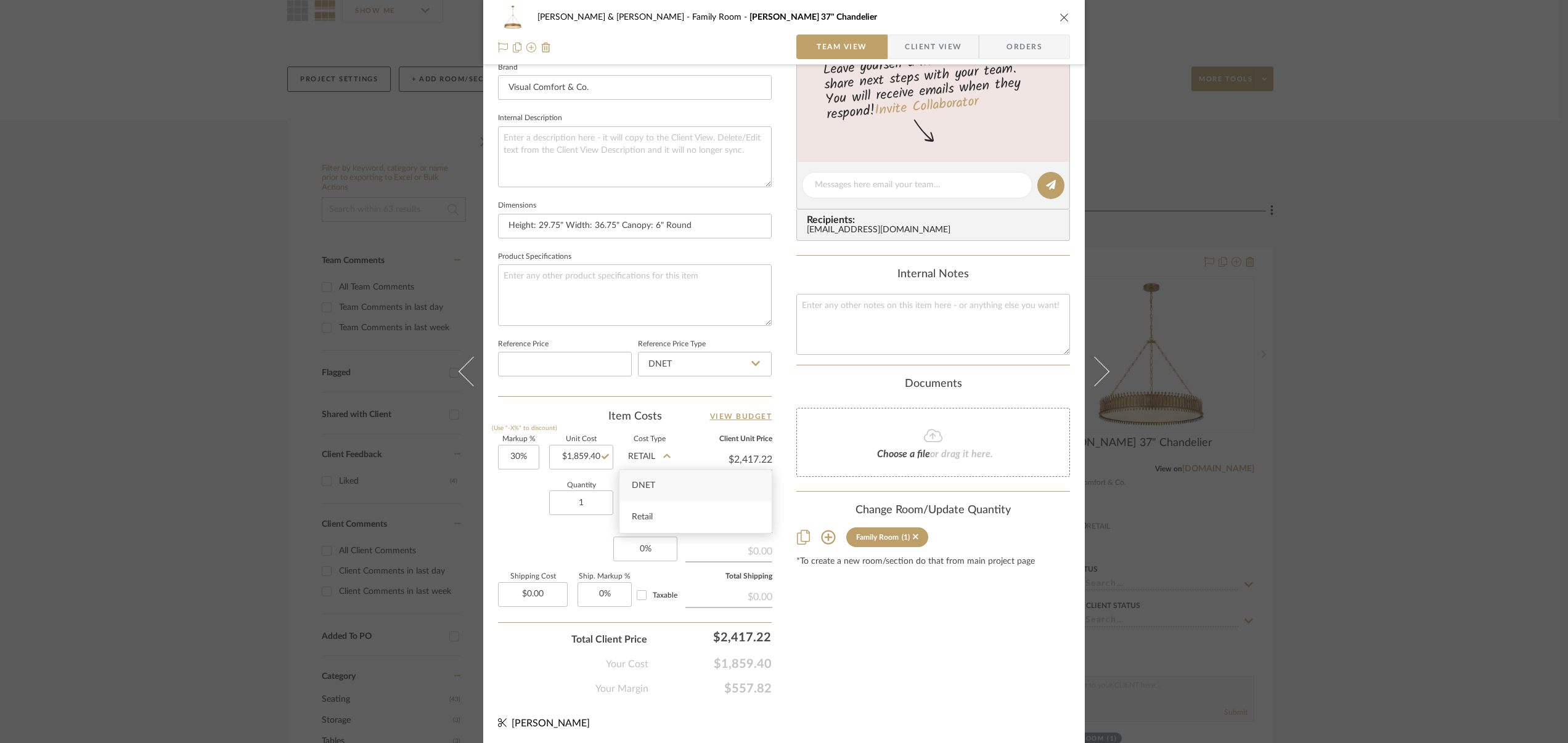
click at [654, 487] on span "DNET" at bounding box center [643, 485] width 23 height 9
type input "DNET"
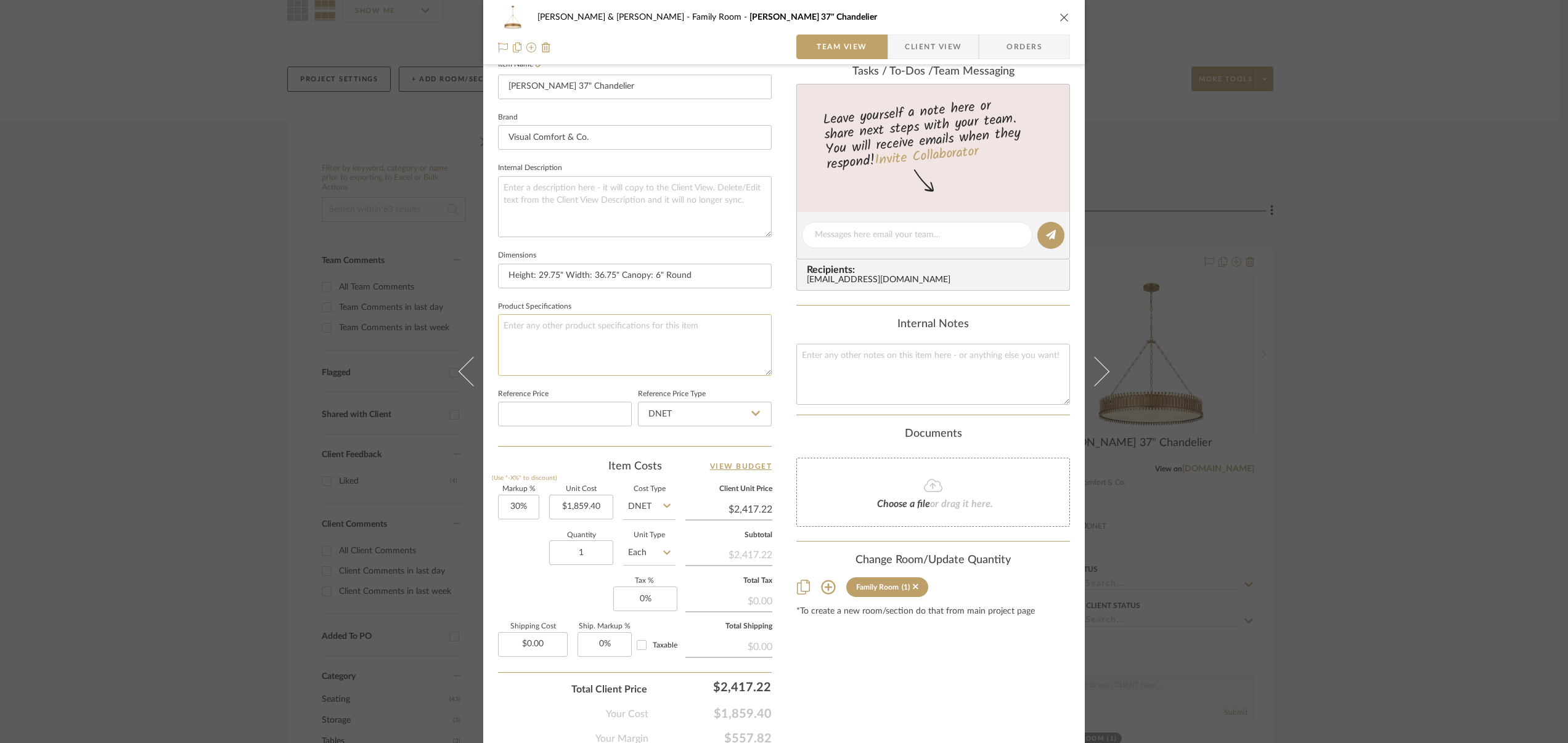
scroll to position [263, 0]
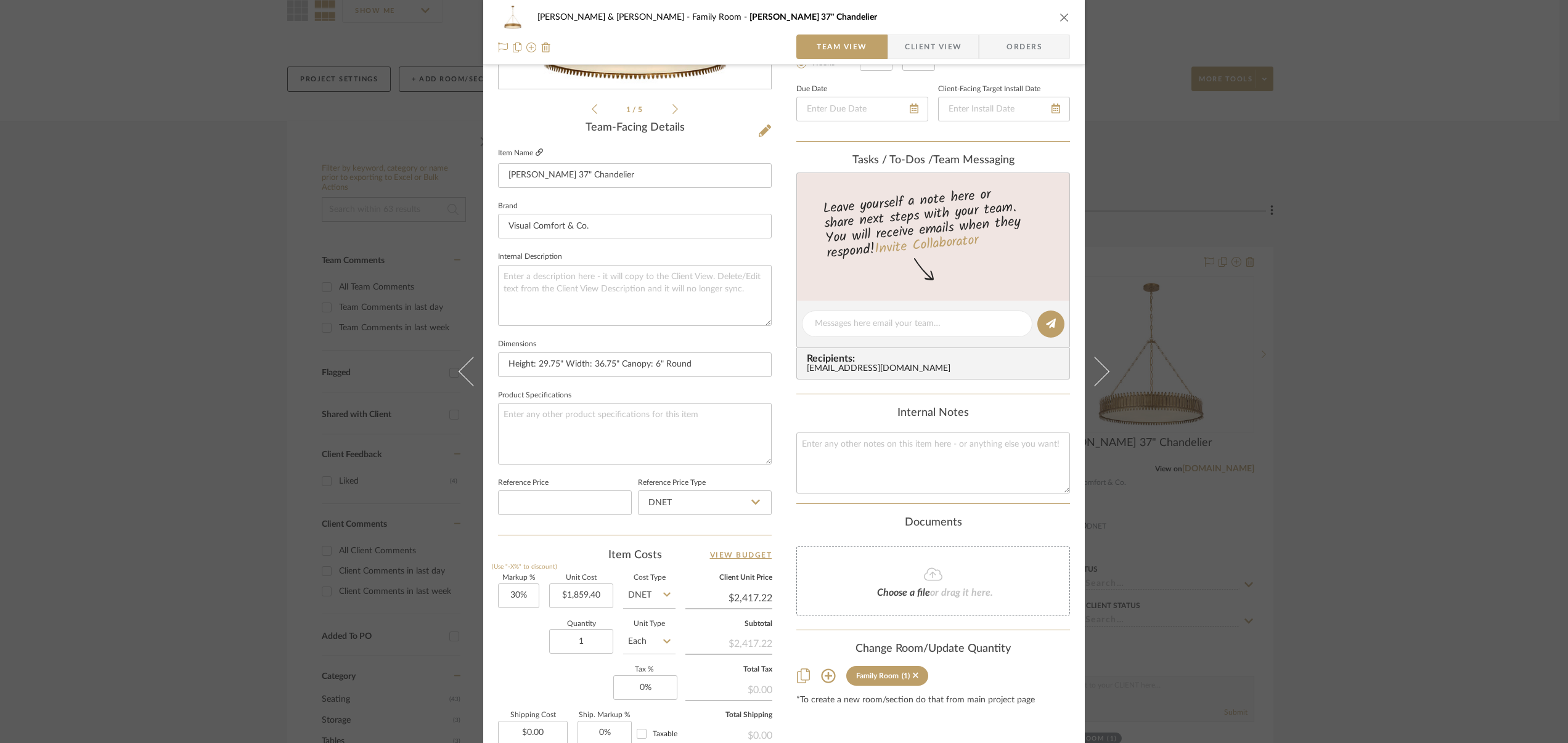
click at [535, 150] on icon at bounding box center [539, 152] width 8 height 8
drag, startPoint x: 531, startPoint y: 176, endPoint x: 541, endPoint y: 175, distance: 10.0
click at [541, 175] on input "[PERSON_NAME] 37" Chandelier" at bounding box center [634, 176] width 274 height 25
type input "Leslie Large Chandelier"
click at [553, 274] on textarea at bounding box center [634, 295] width 274 height 61
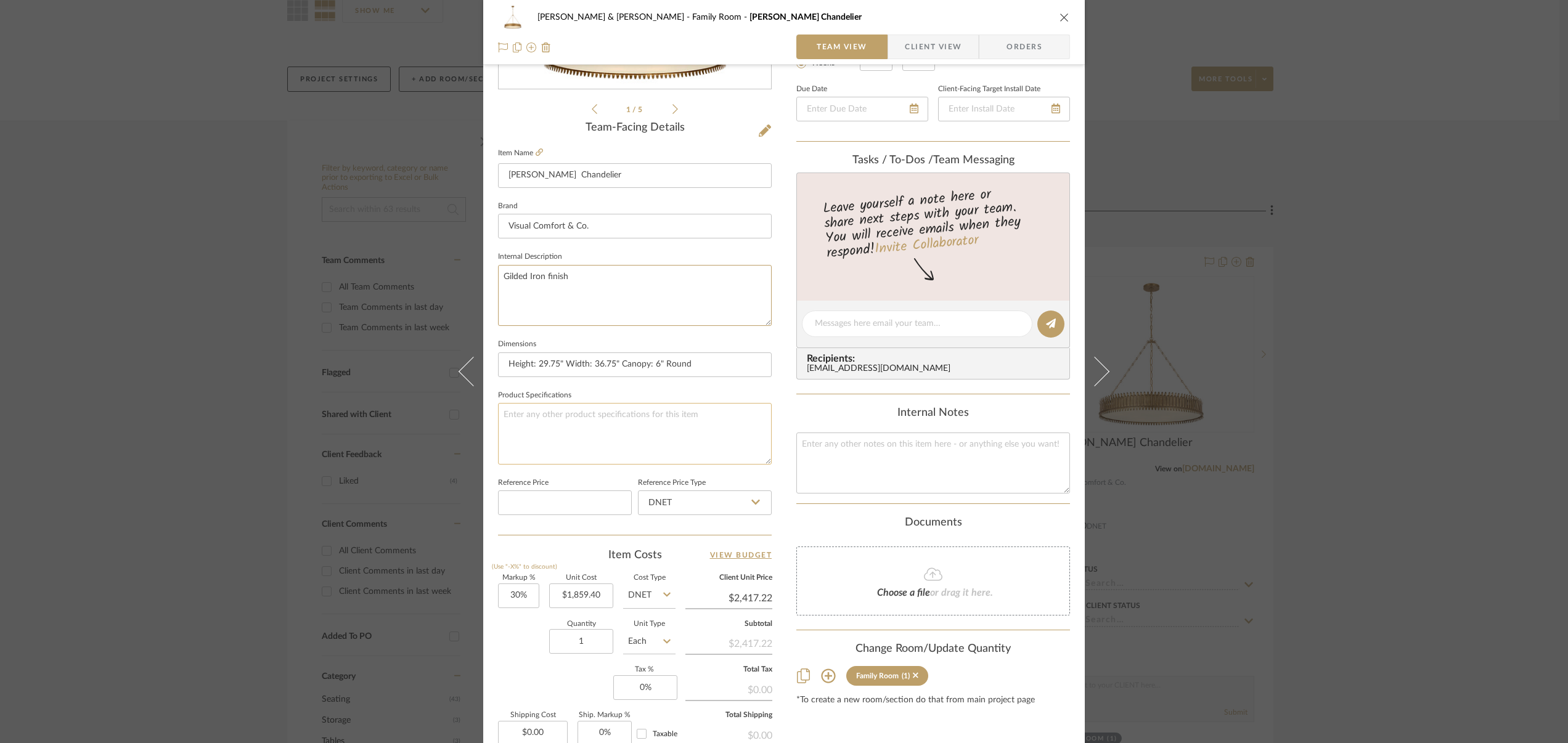
type textarea "Gilded Iron finish"
click at [691, 408] on textarea at bounding box center [634, 433] width 274 height 61
click at [1059, 17] on icon "close" at bounding box center [1064, 17] width 10 height 10
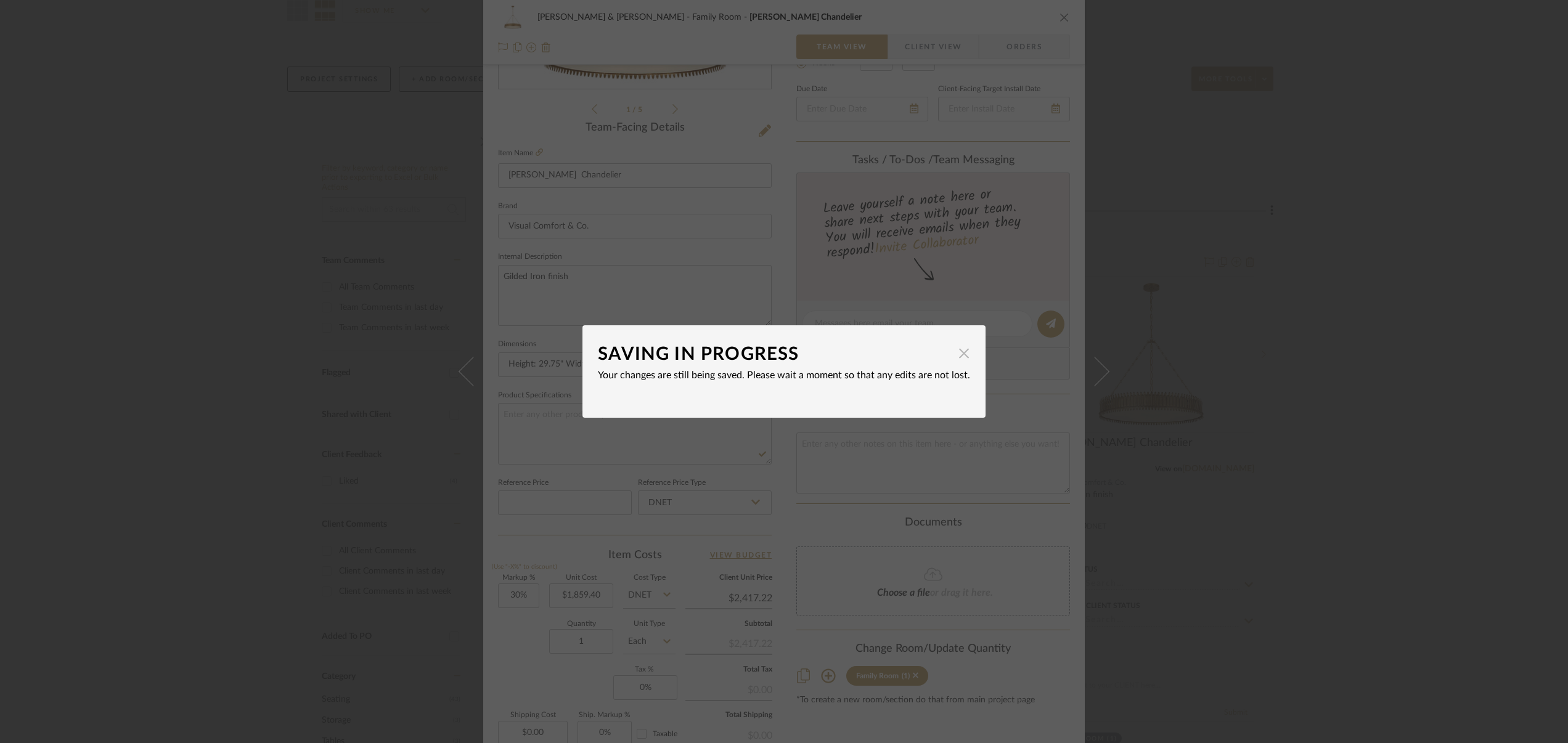
click at [960, 352] on span "button" at bounding box center [964, 353] width 25 height 25
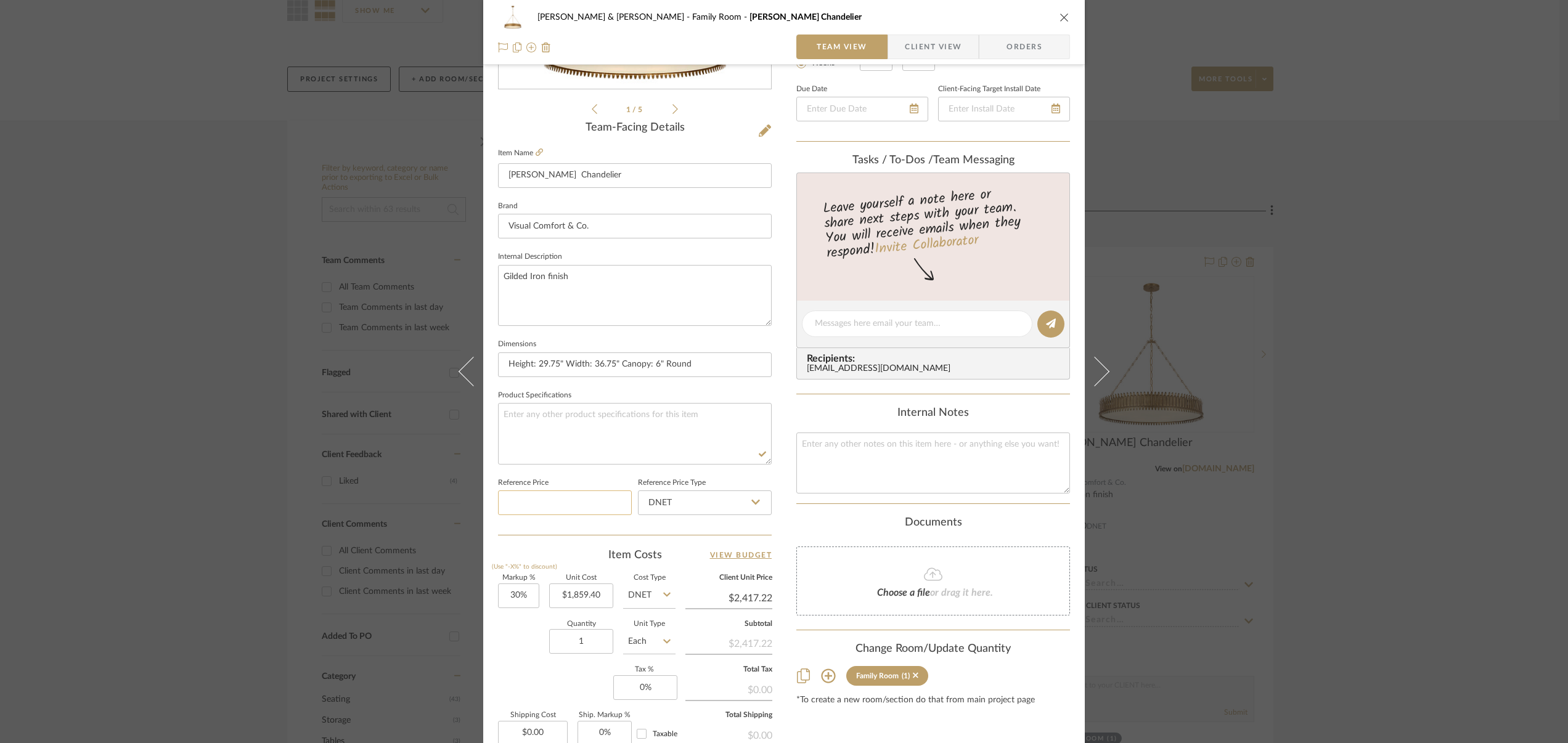
click at [588, 504] on input at bounding box center [564, 503] width 134 height 25
click at [1059, 18] on icon "close" at bounding box center [1064, 17] width 10 height 10
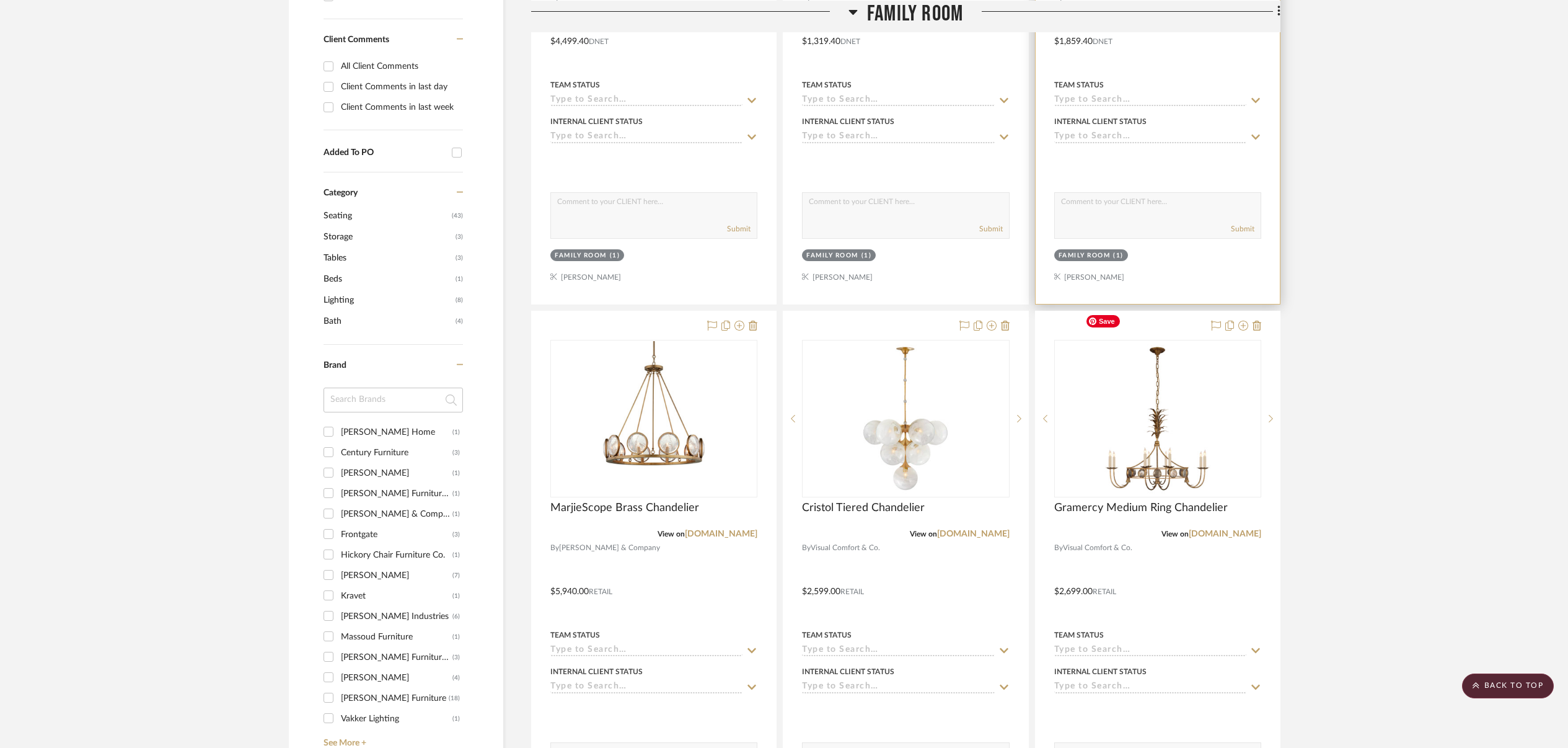
scroll to position [609, 0]
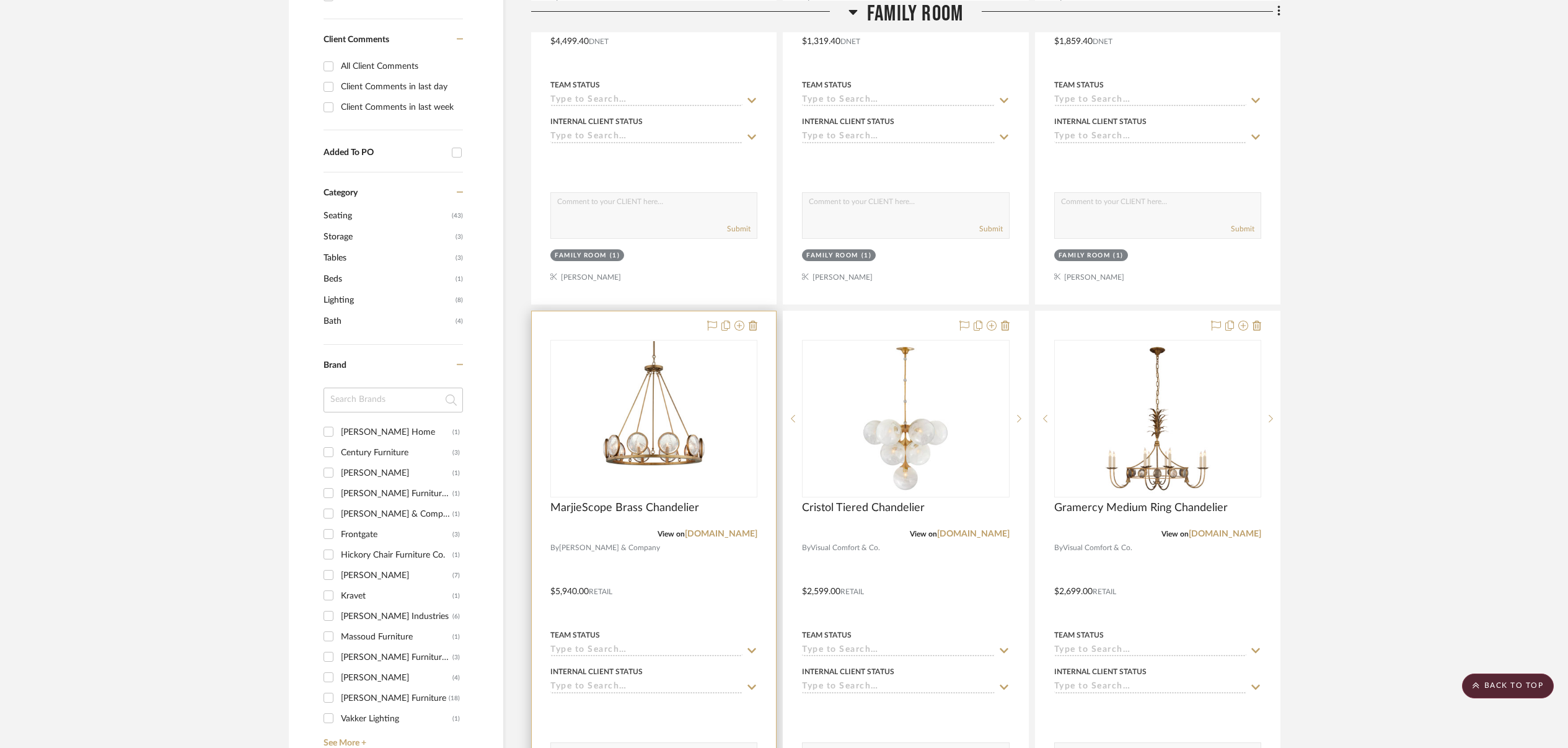
click at [685, 550] on div at bounding box center [654, 583] width 244 height 543
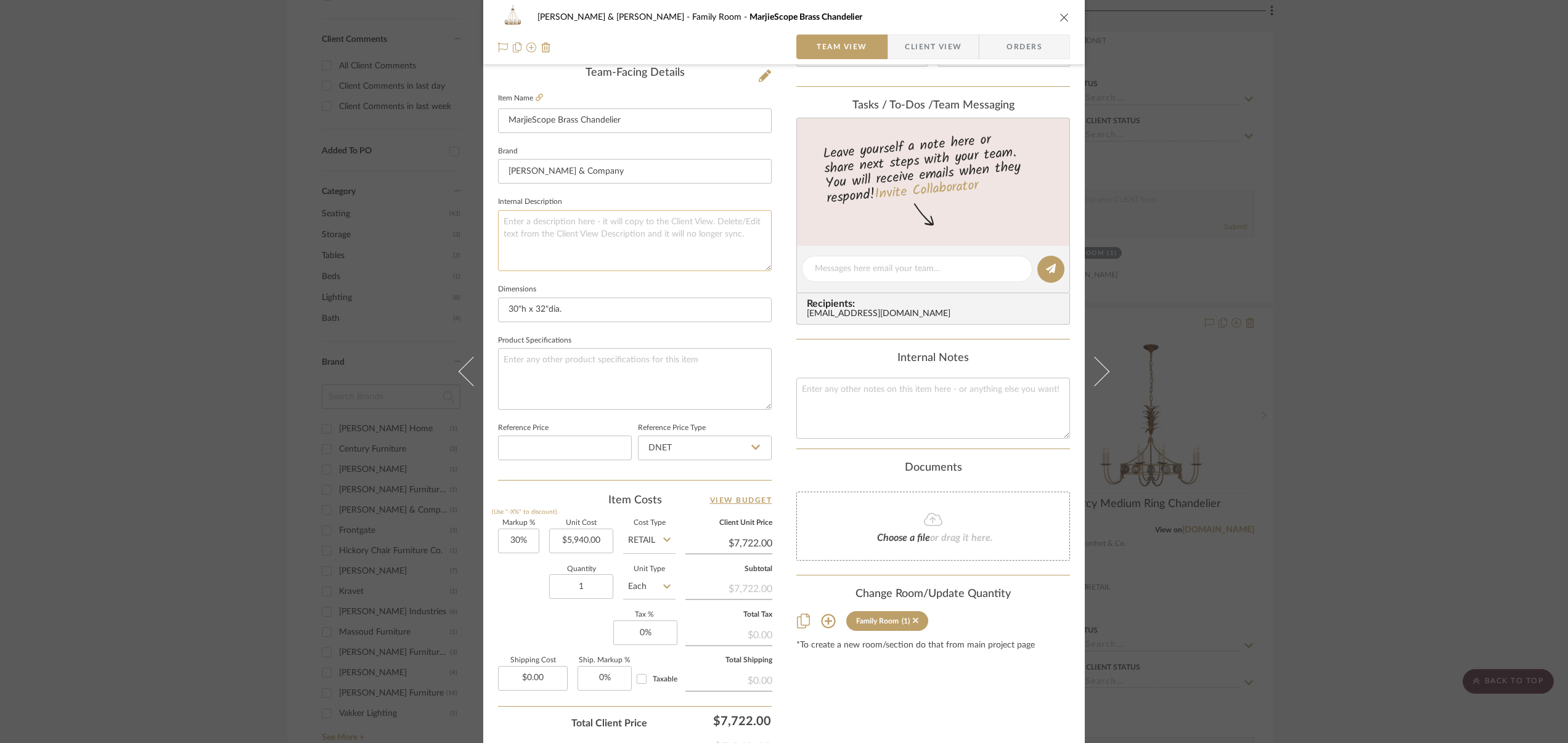
scroll to position [401, 0]
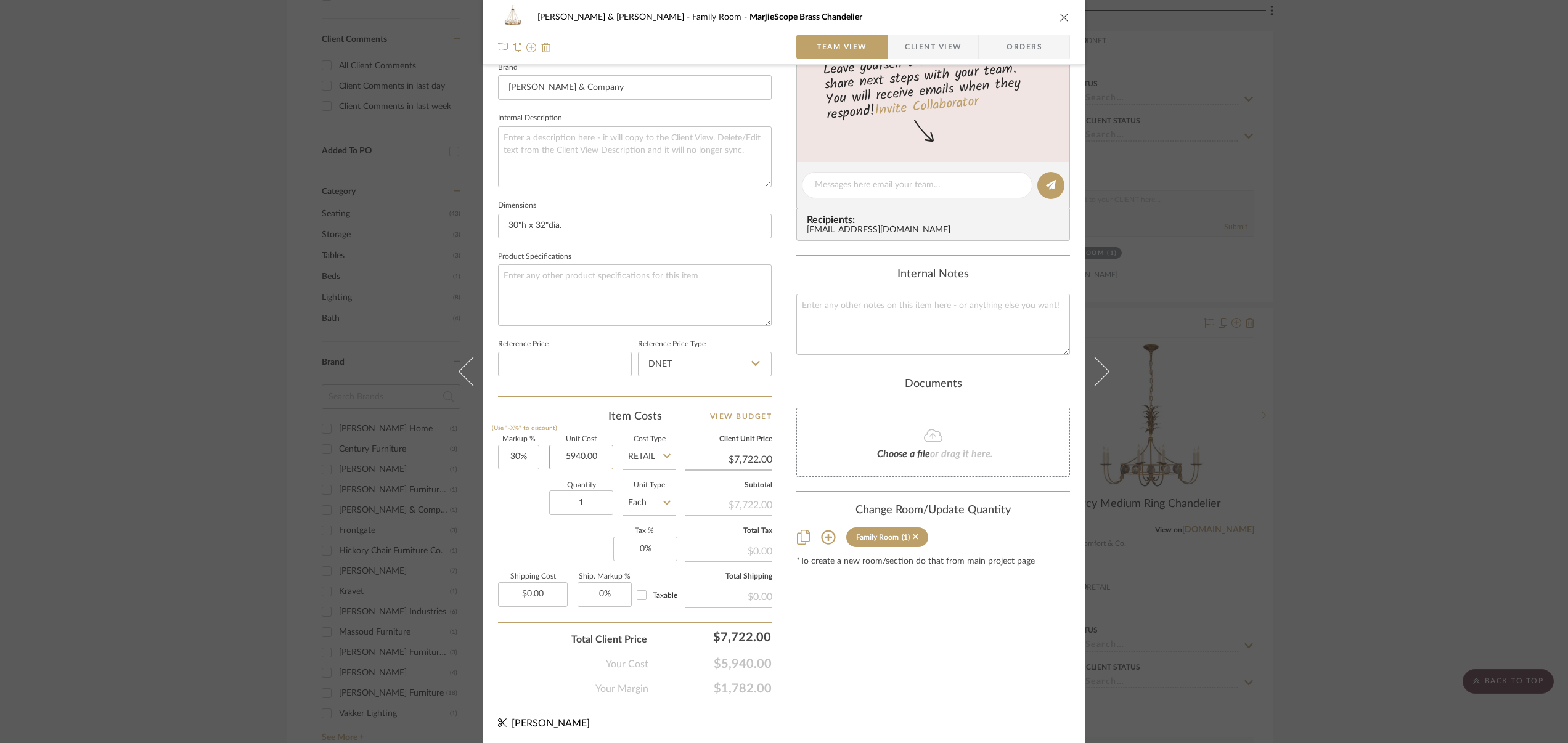
drag, startPoint x: 556, startPoint y: 455, endPoint x: 643, endPoint y: 451, distance: 87.1
click at [643, 451] on div "Markup % (Use "-X%" to discount) 30% Unit Cost 5940.00 Cost Type Retail Client …" at bounding box center [634, 526] width 274 height 180
type input "$2,970.00"
click at [656, 455] on input "Retail" at bounding box center [649, 457] width 52 height 25
type input "$3,861.00"
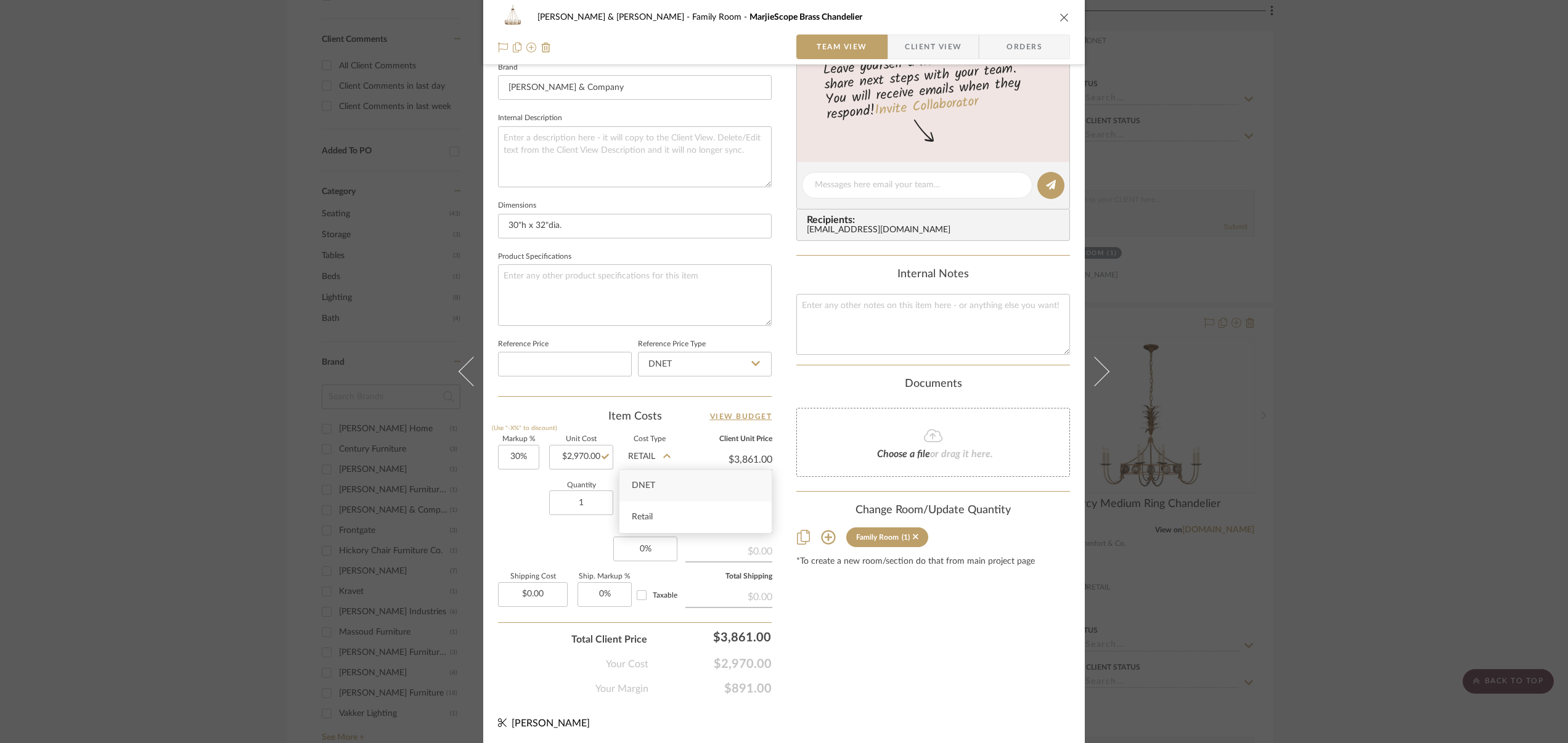
click at [648, 485] on span "DNET" at bounding box center [643, 485] width 23 height 9
type input "DNET"
click at [1061, 17] on icon "close" at bounding box center [1064, 17] width 10 height 10
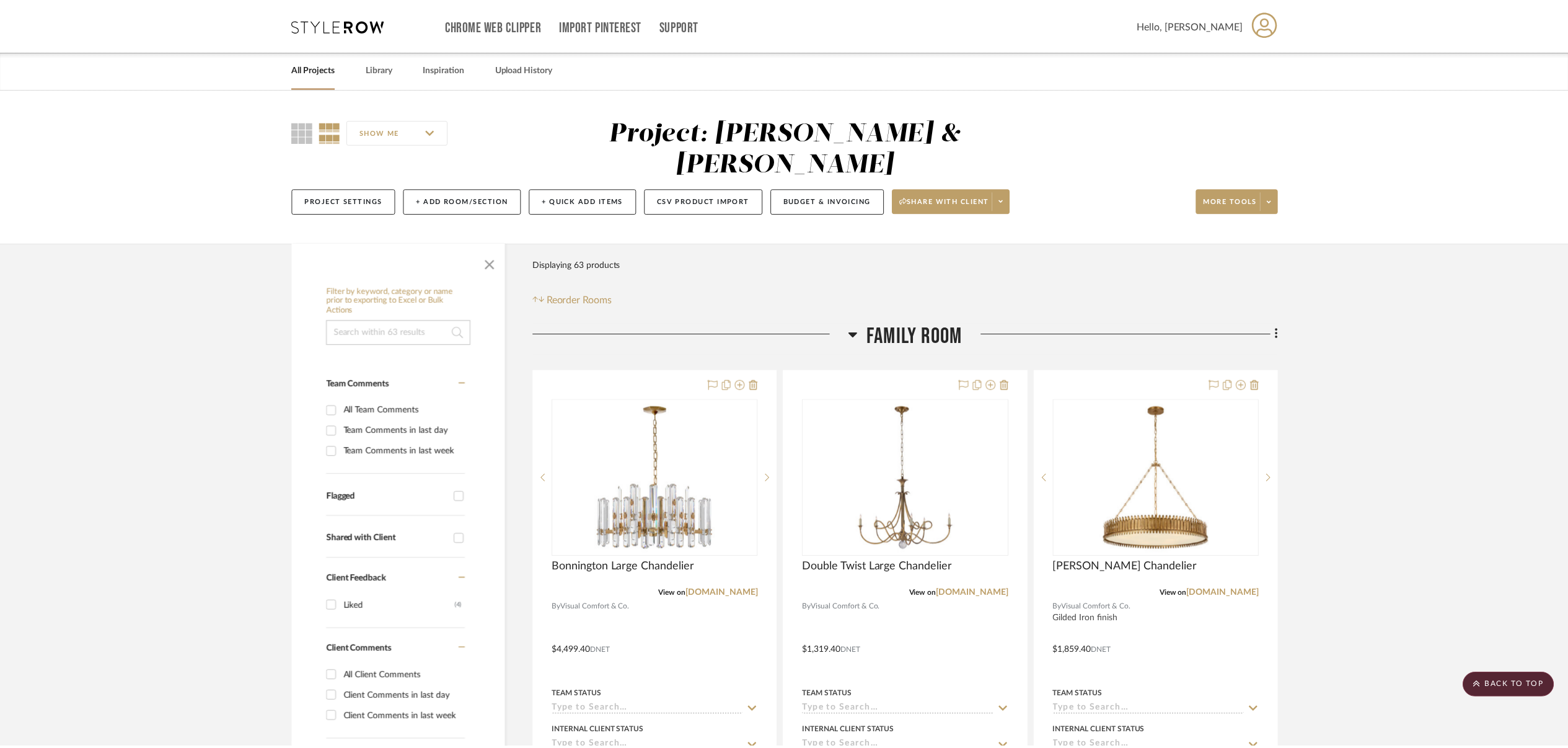
scroll to position [609, 0]
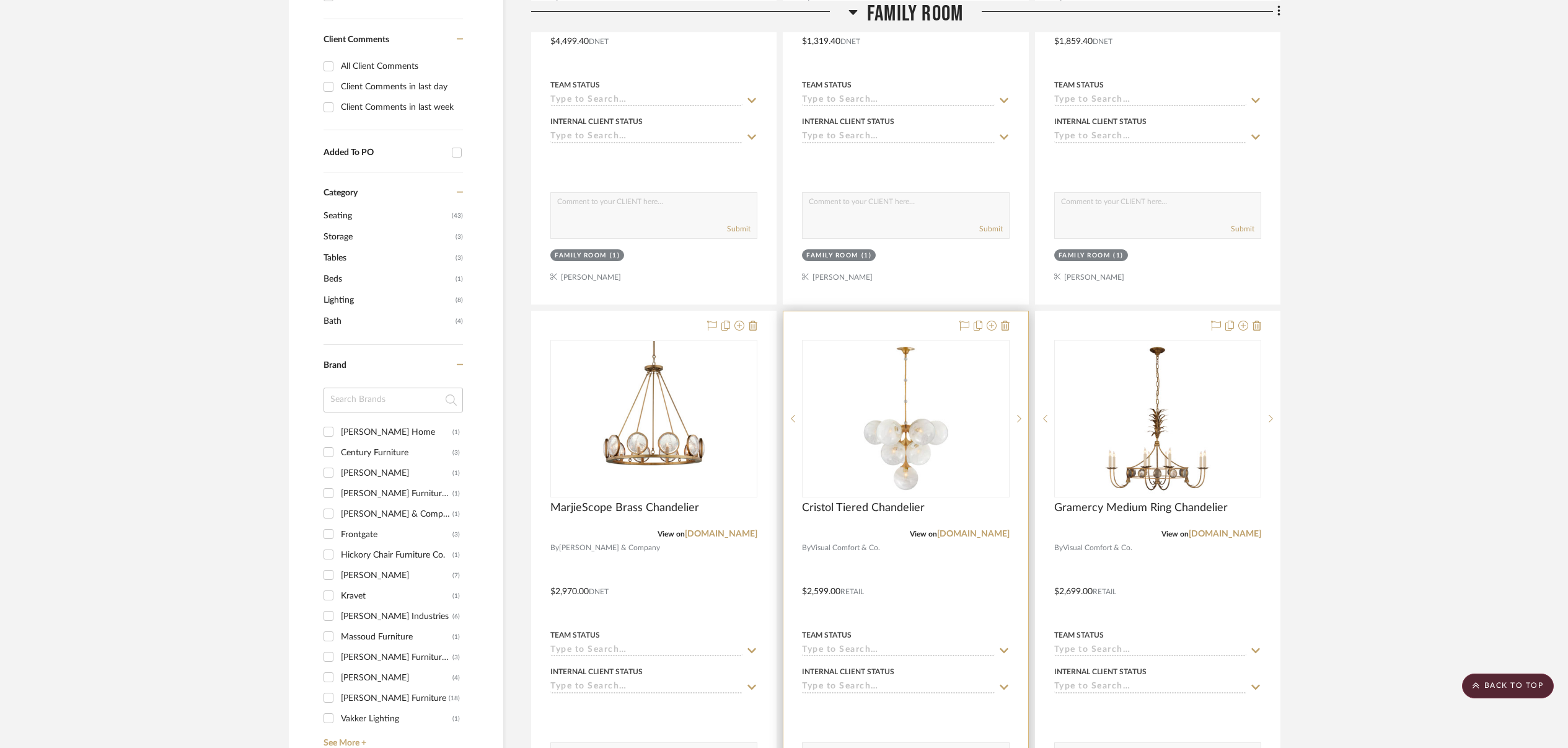
click at [925, 562] on div at bounding box center [906, 583] width 244 height 543
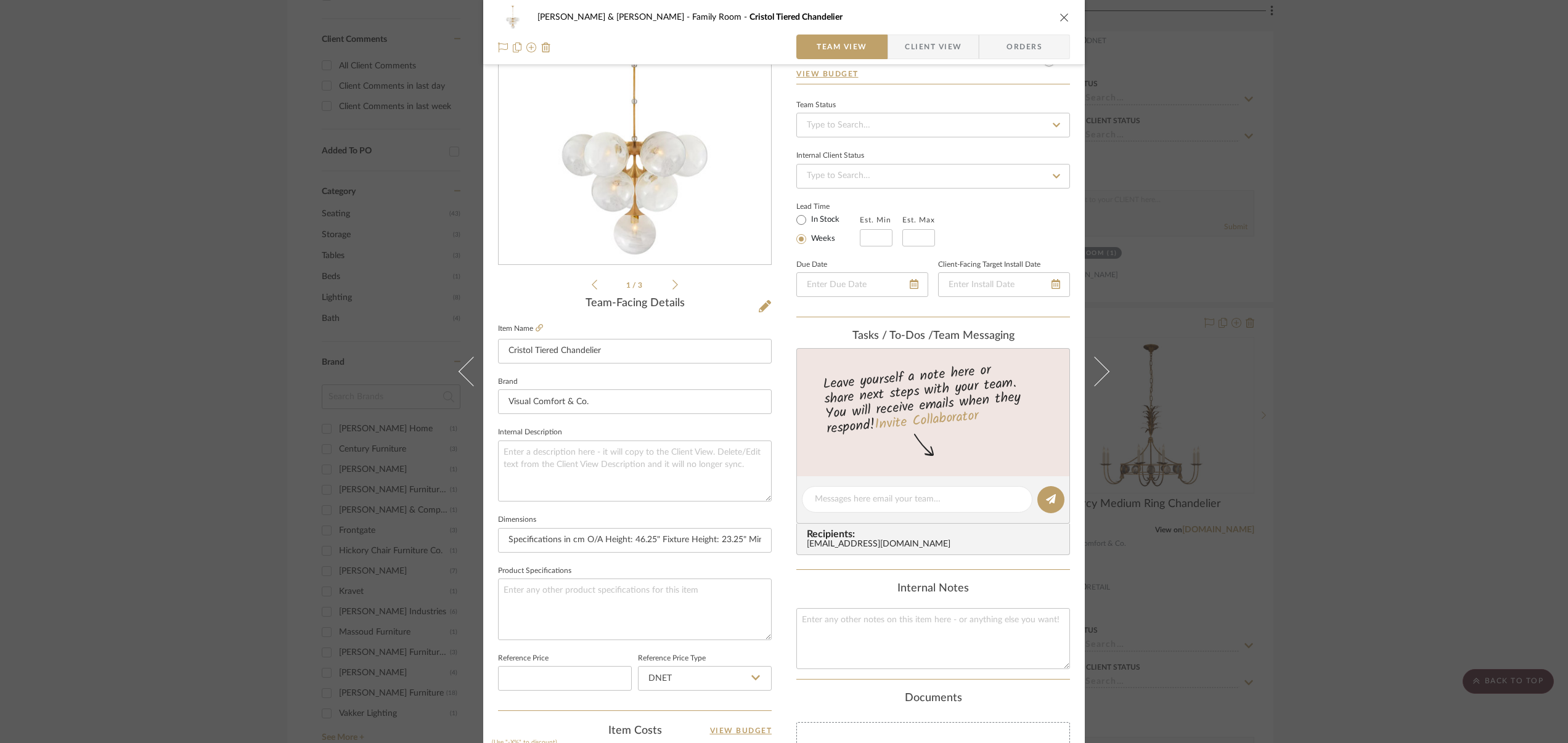
scroll to position [20, 0]
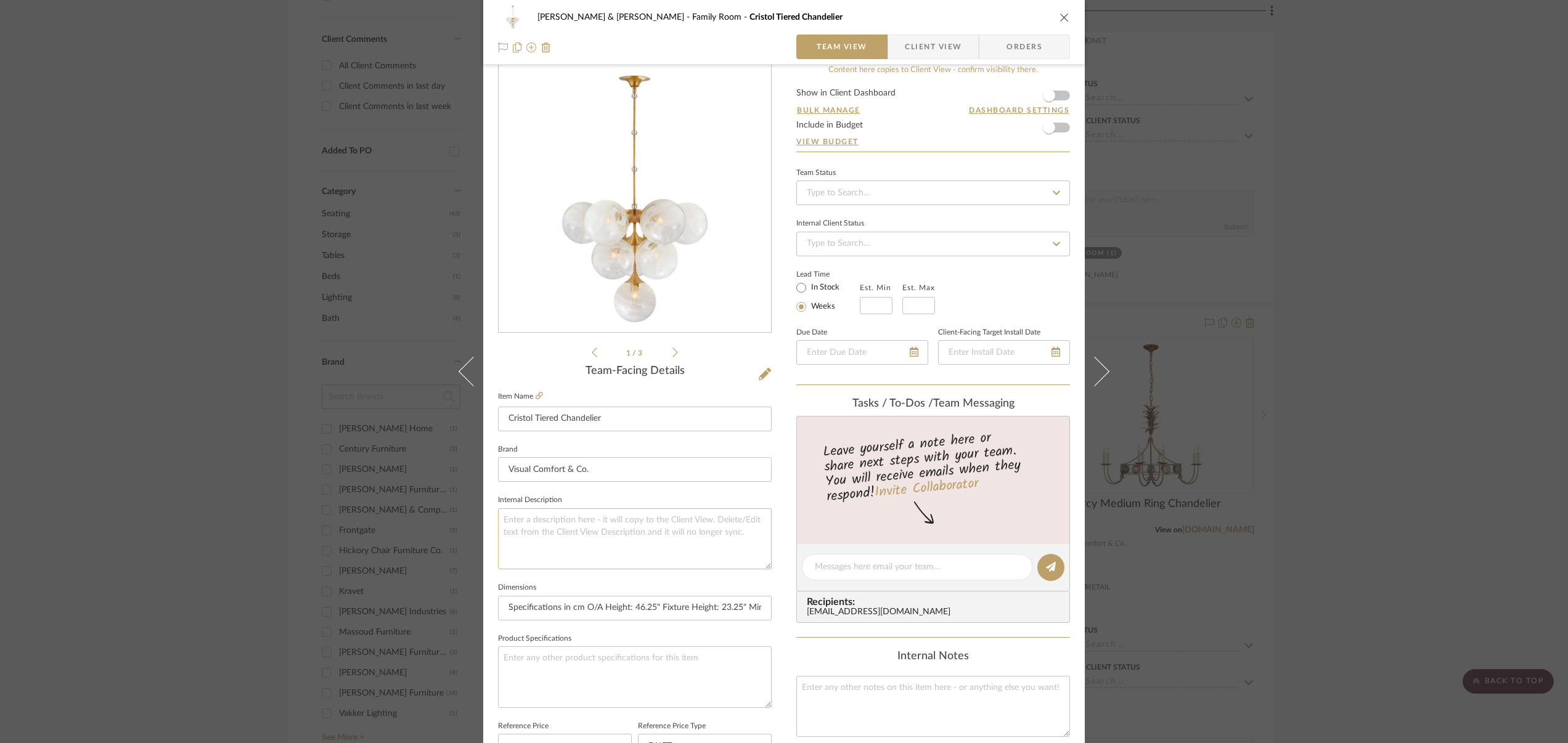
click at [523, 514] on textarea at bounding box center [634, 539] width 274 height 61
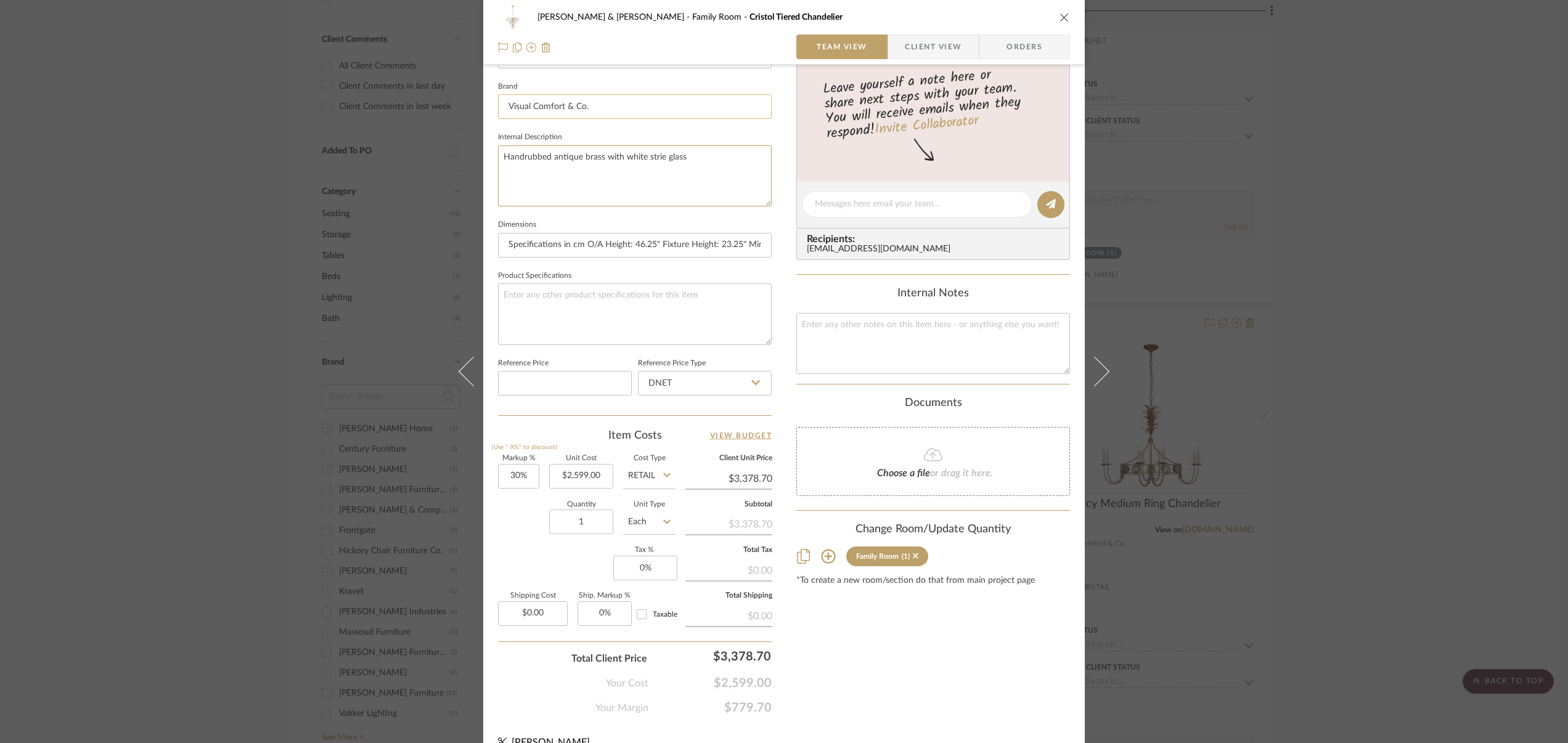
scroll to position [387, 0]
type textarea "Handrubbed antique brass with white strie glass"
type input "2599.00"
drag, startPoint x: 557, startPoint y: 468, endPoint x: 625, endPoint y: 469, distance: 68.0
click at [625, 469] on div "Markup % (Use "-X%" to discount) 30% Unit Cost 2599.00 Cost Type Retail Client …" at bounding box center [634, 541] width 274 height 180
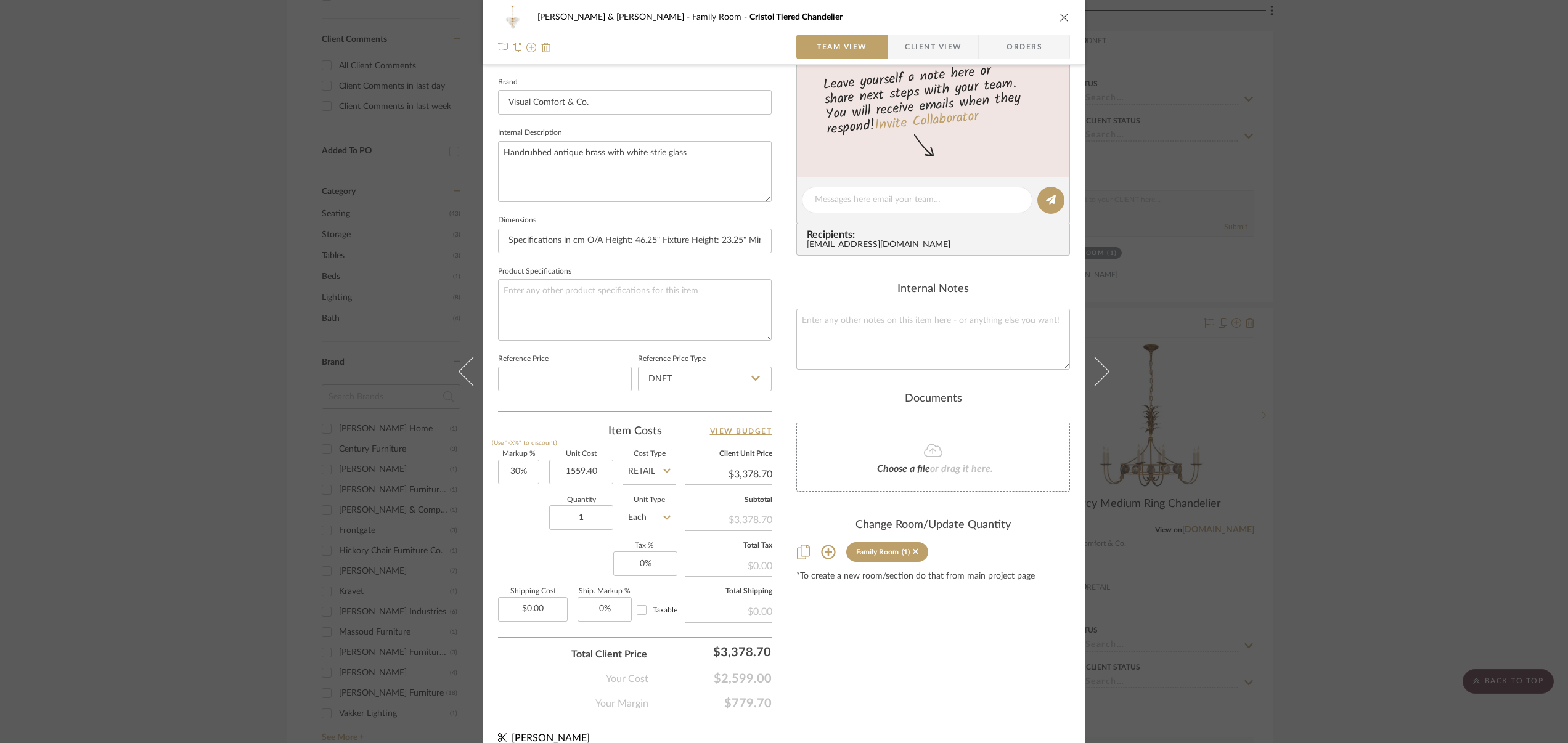
type input "$1,559.40"
click at [663, 469] on icon at bounding box center [667, 471] width 8 height 4
type input "$2,027.22"
click at [646, 497] on span "DNET" at bounding box center [643, 501] width 23 height 9
type input "DNET"
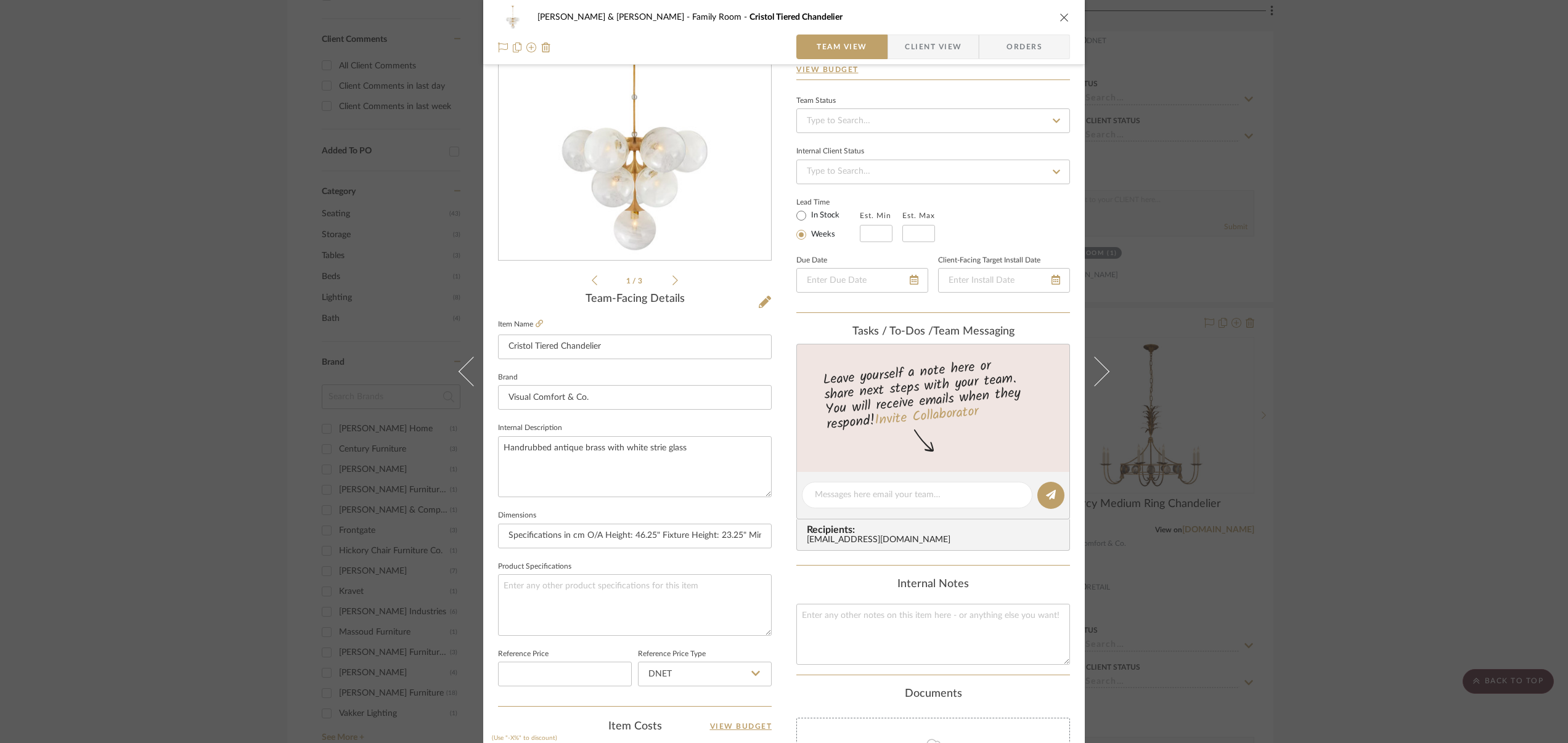
scroll to position [0, 0]
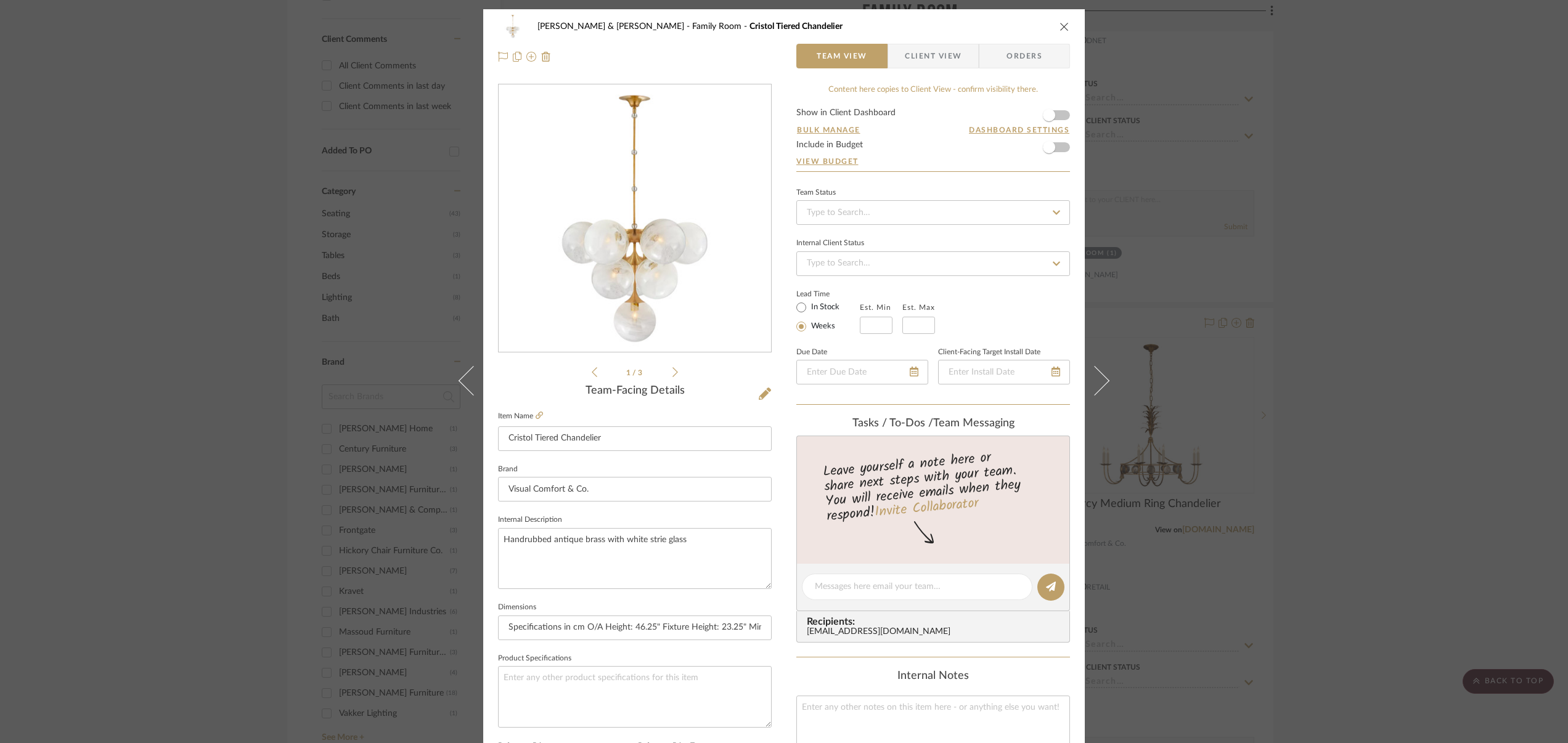
click at [1059, 26] on icon "close" at bounding box center [1064, 26] width 10 height 10
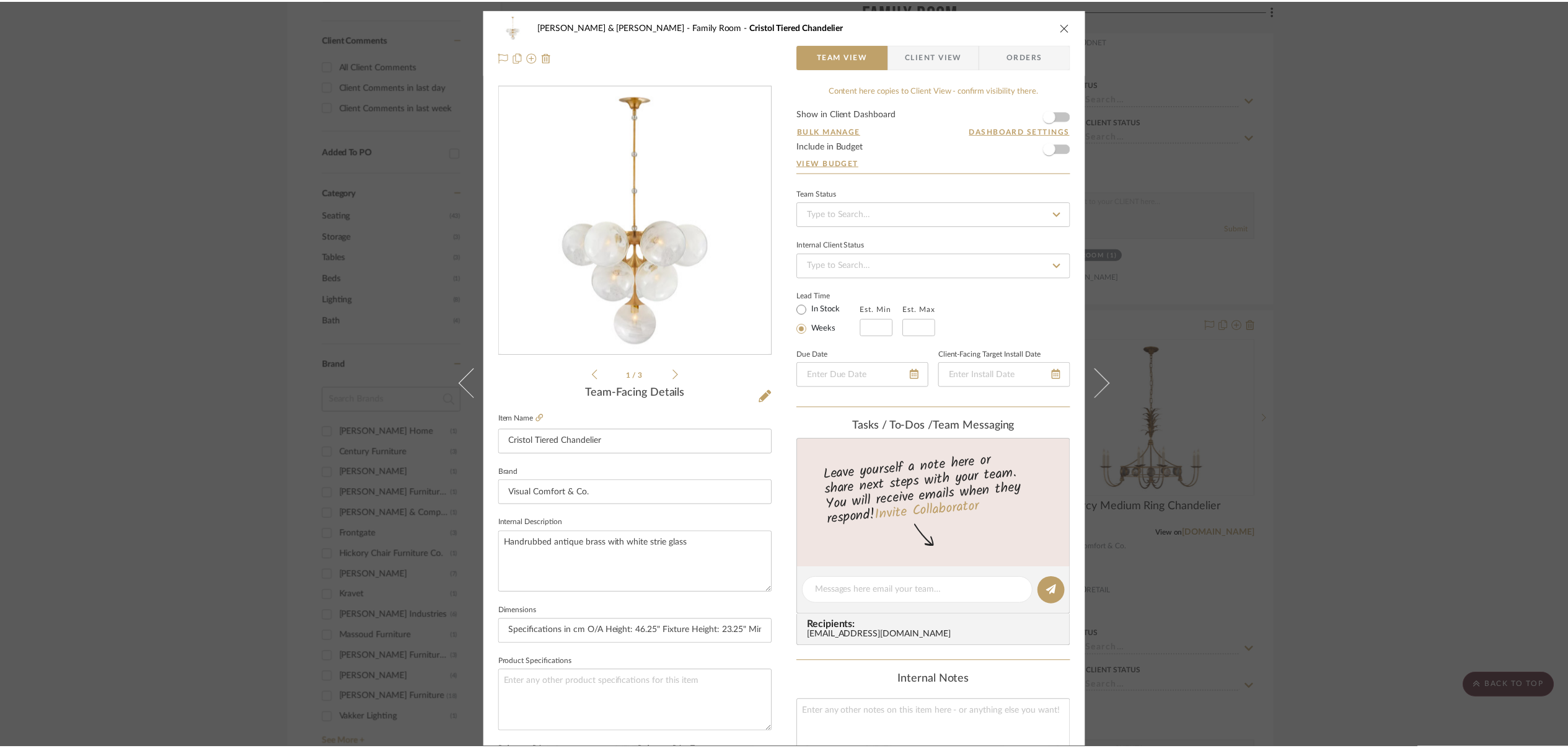
scroll to position [609, 0]
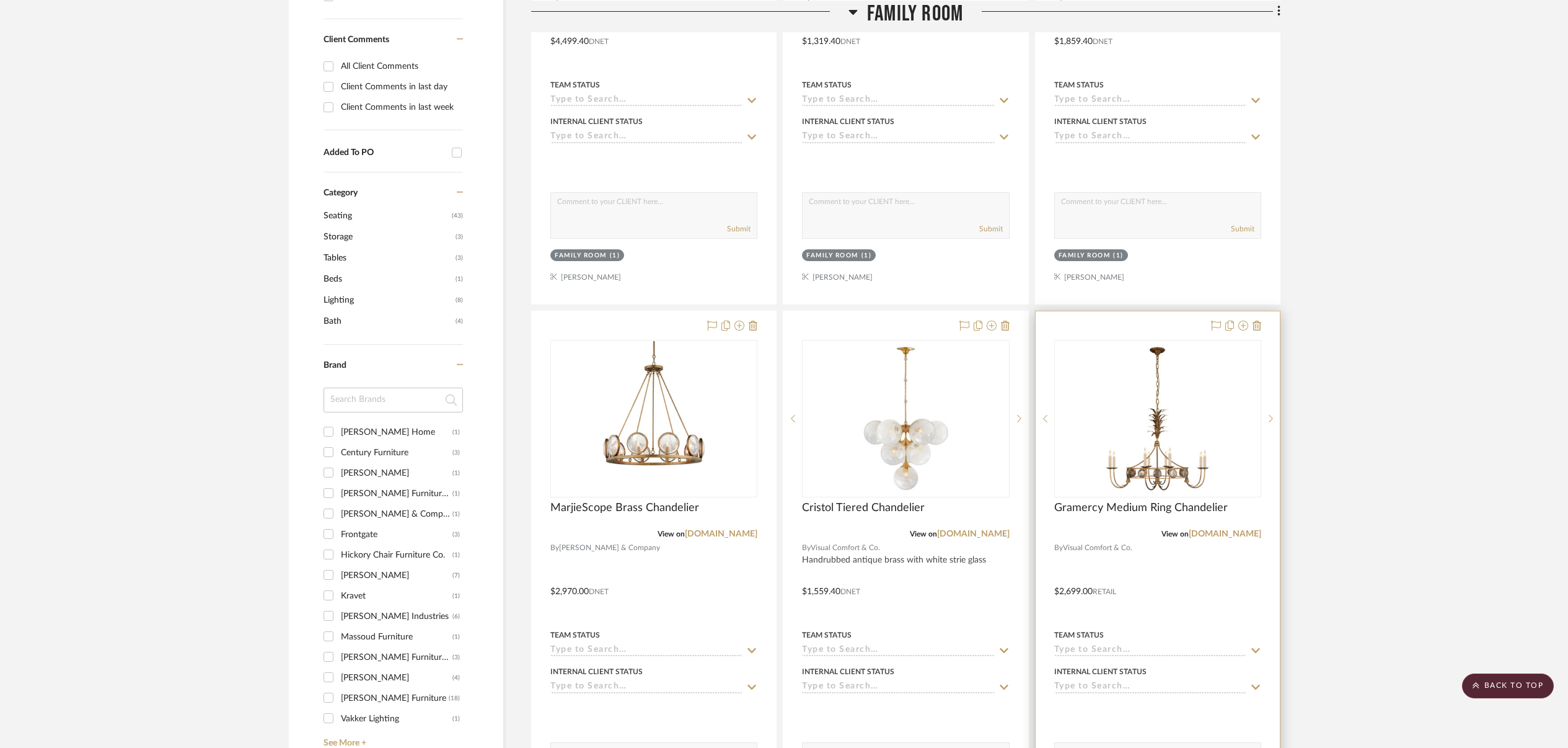
click at [1149, 553] on div at bounding box center [1158, 583] width 244 height 543
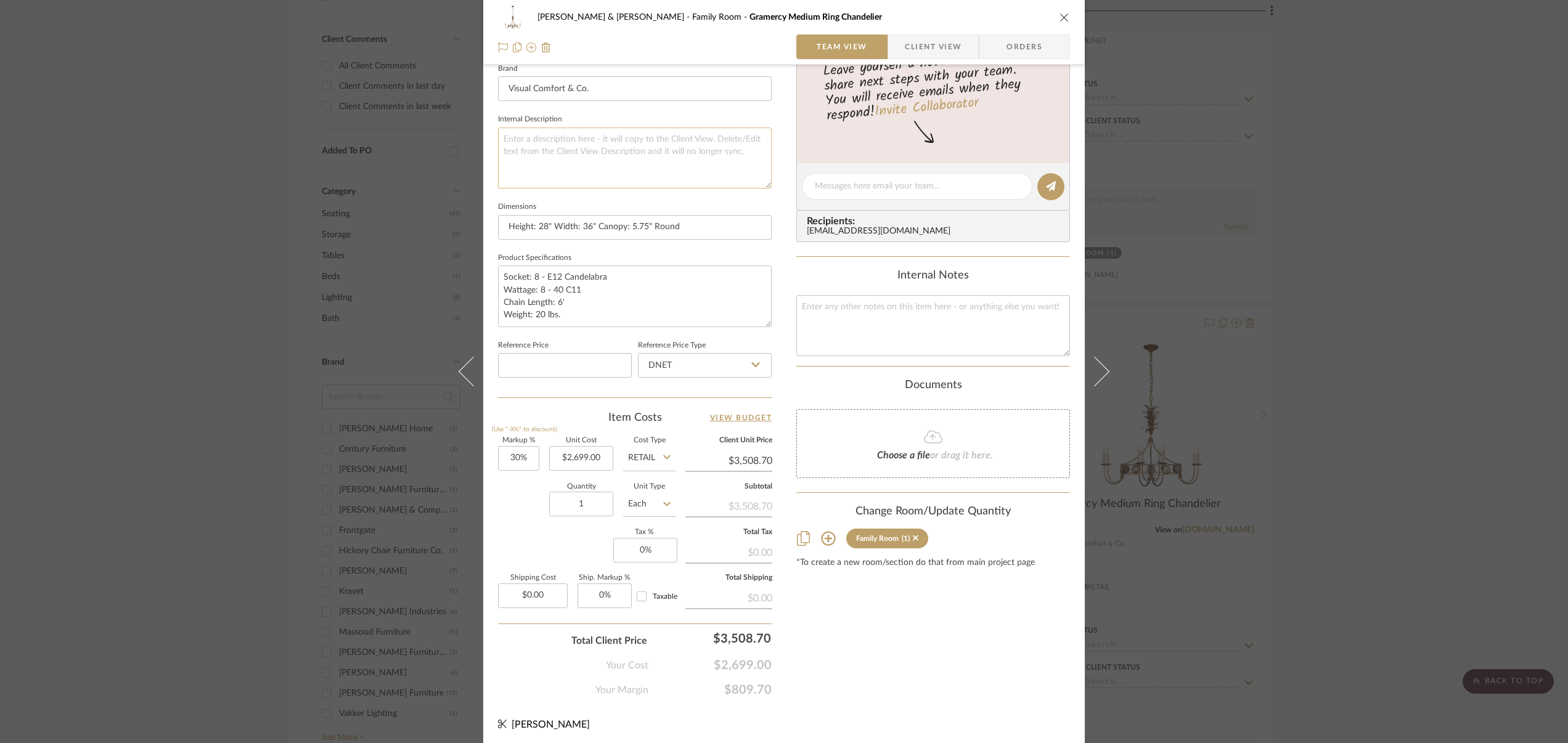
scroll to position [401, 0]
drag, startPoint x: 555, startPoint y: 455, endPoint x: 634, endPoint y: 459, distance: 79.1
click at [634, 459] on div "Markup % (Use "-X%" to discount) 30% Unit Cost 2699.00 Cost Type Retail Client …" at bounding box center [634, 526] width 274 height 180
type input "$1,619.40"
type input "$2,105.22"
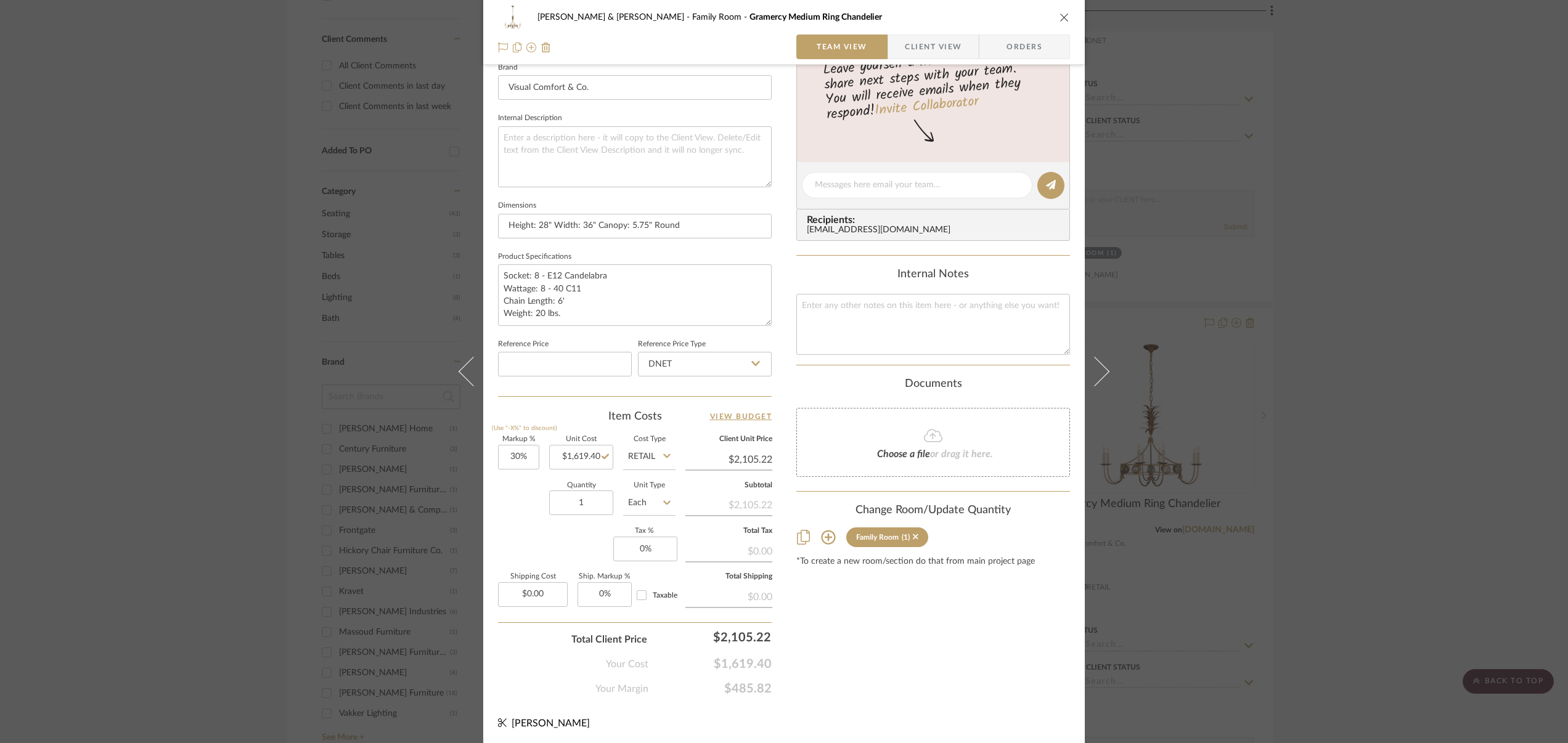
click at [663, 452] on icon at bounding box center [667, 456] width 8 height 10
click at [665, 454] on icon at bounding box center [667, 456] width 8 height 4
click at [648, 482] on span "DNET" at bounding box center [643, 485] width 23 height 9
type input "DNET"
click at [1062, 15] on icon "close" at bounding box center [1064, 17] width 10 height 10
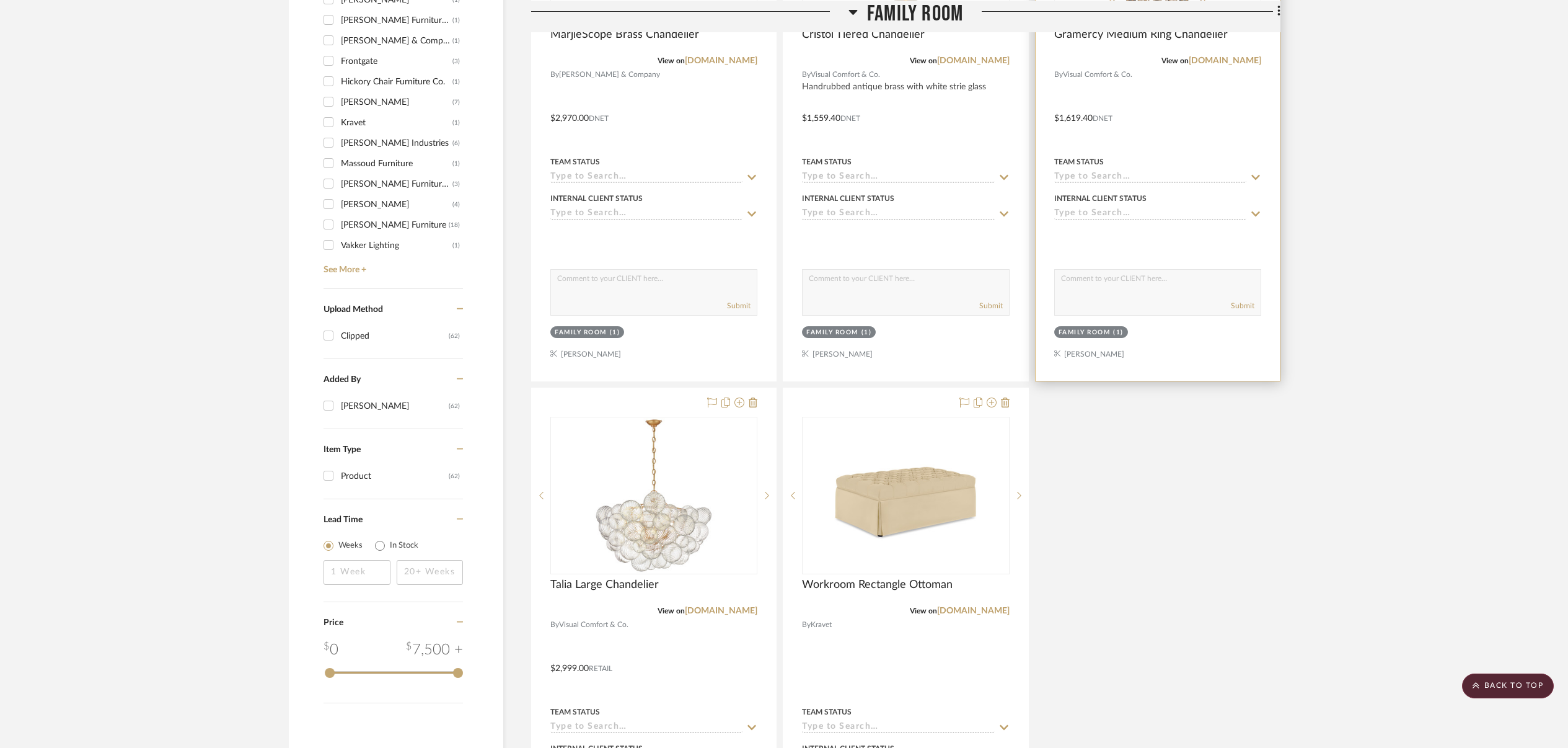
scroll to position [1127, 0]
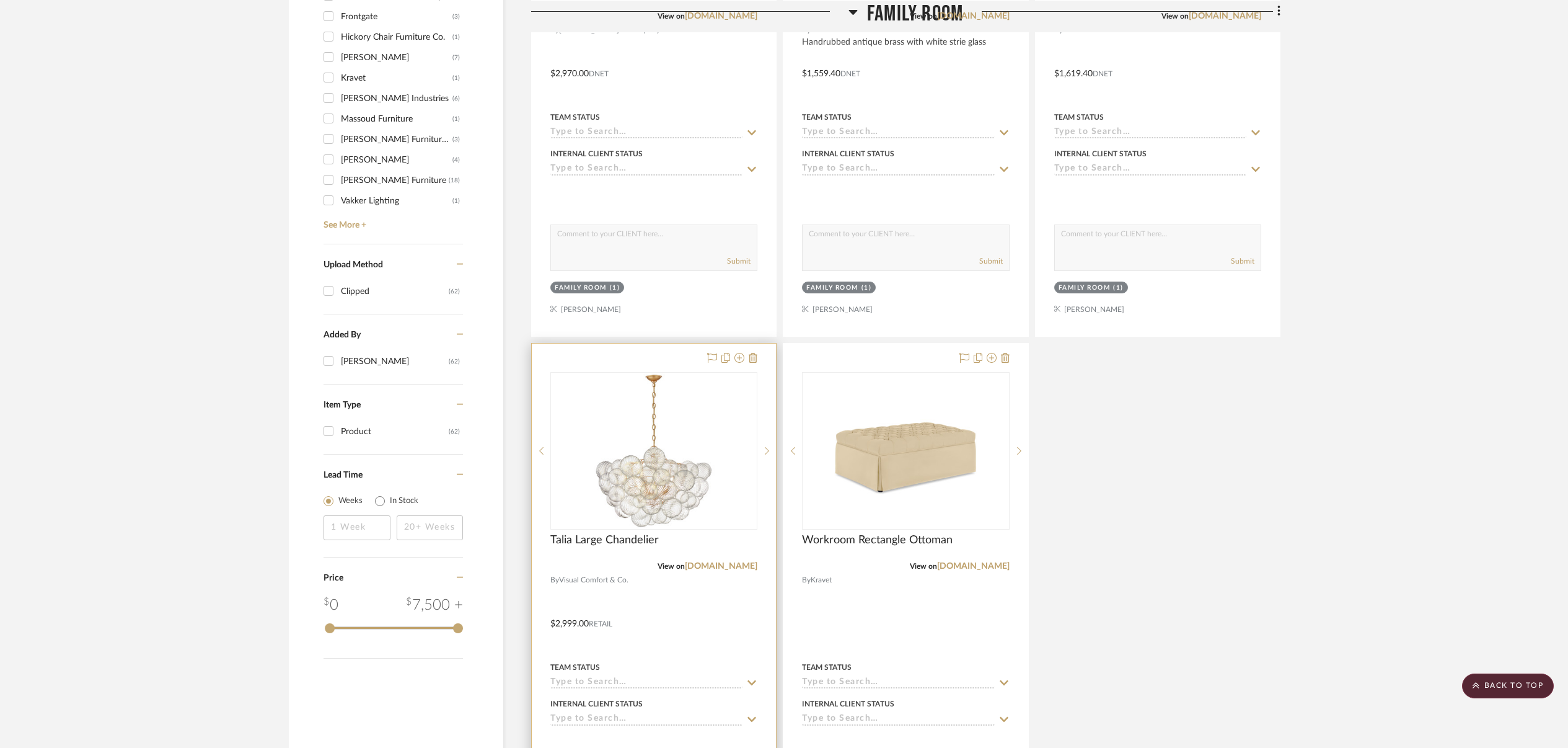
click at [704, 621] on div at bounding box center [654, 615] width 244 height 543
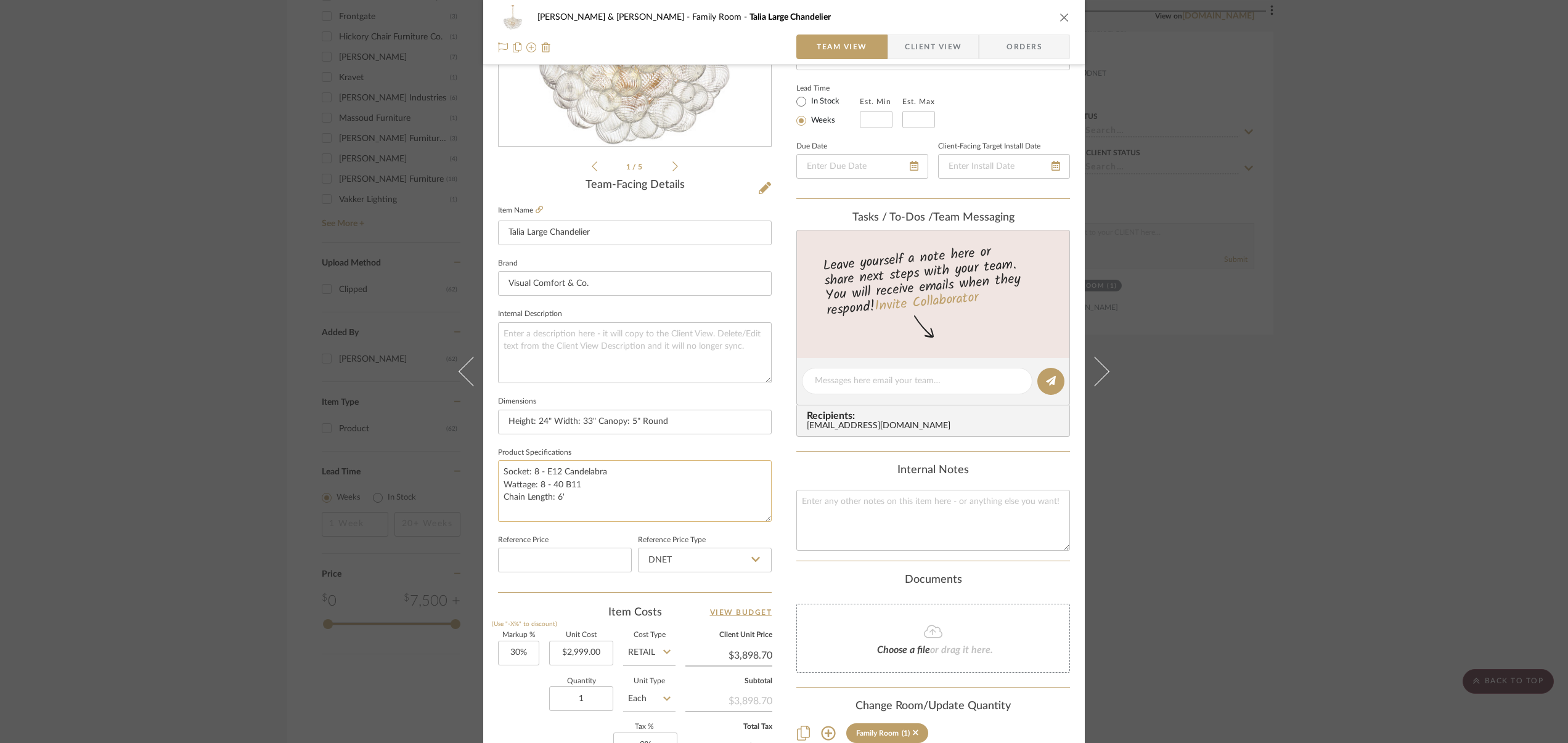
scroll to position [283, 0]
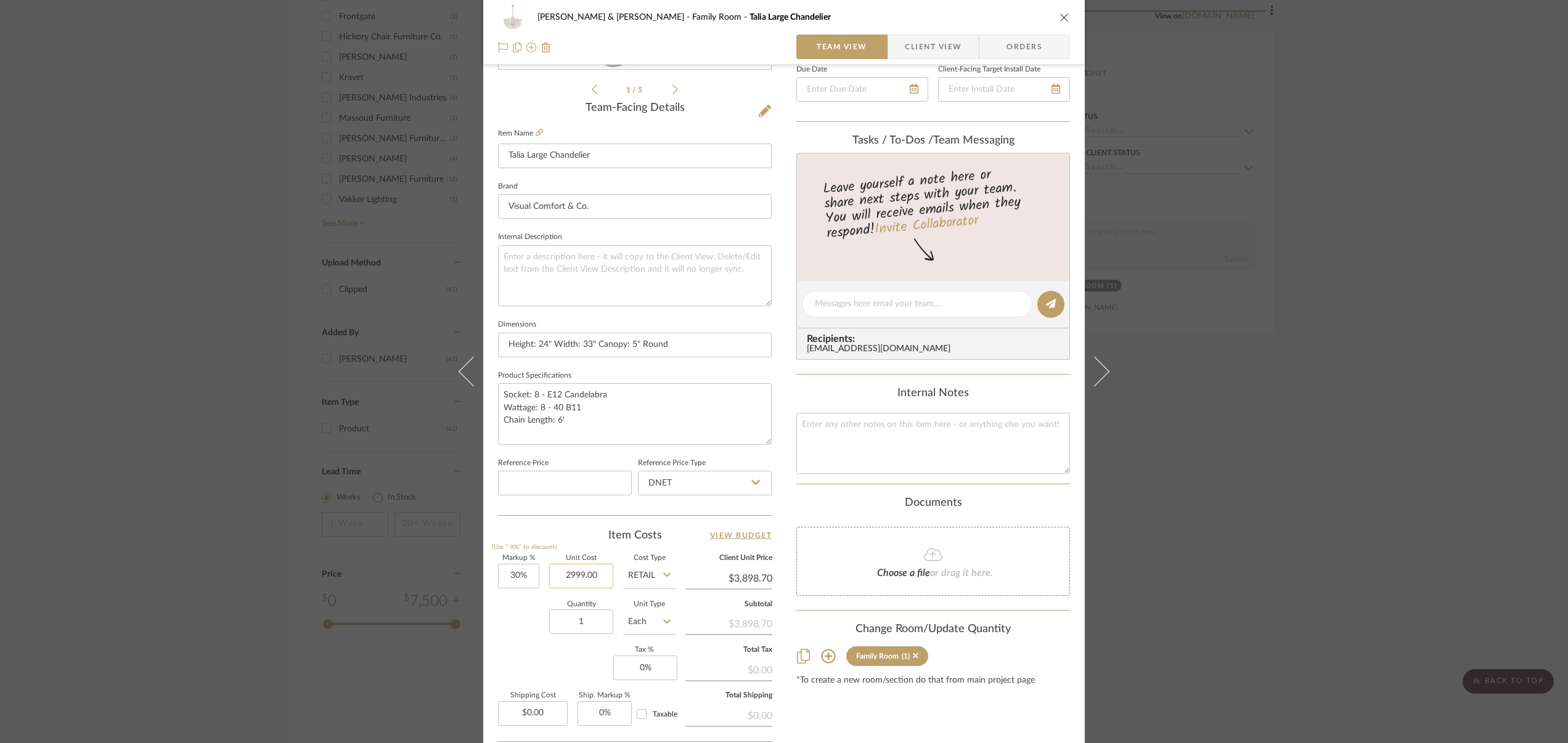
drag, startPoint x: 551, startPoint y: 575, endPoint x: 605, endPoint y: 579, distance: 54.1
click at [605, 579] on input "2999.00" at bounding box center [581, 576] width 64 height 25
type input "$1,799.40"
click at [664, 573] on icon at bounding box center [667, 575] width 8 height 4
type input "$2,339.22"
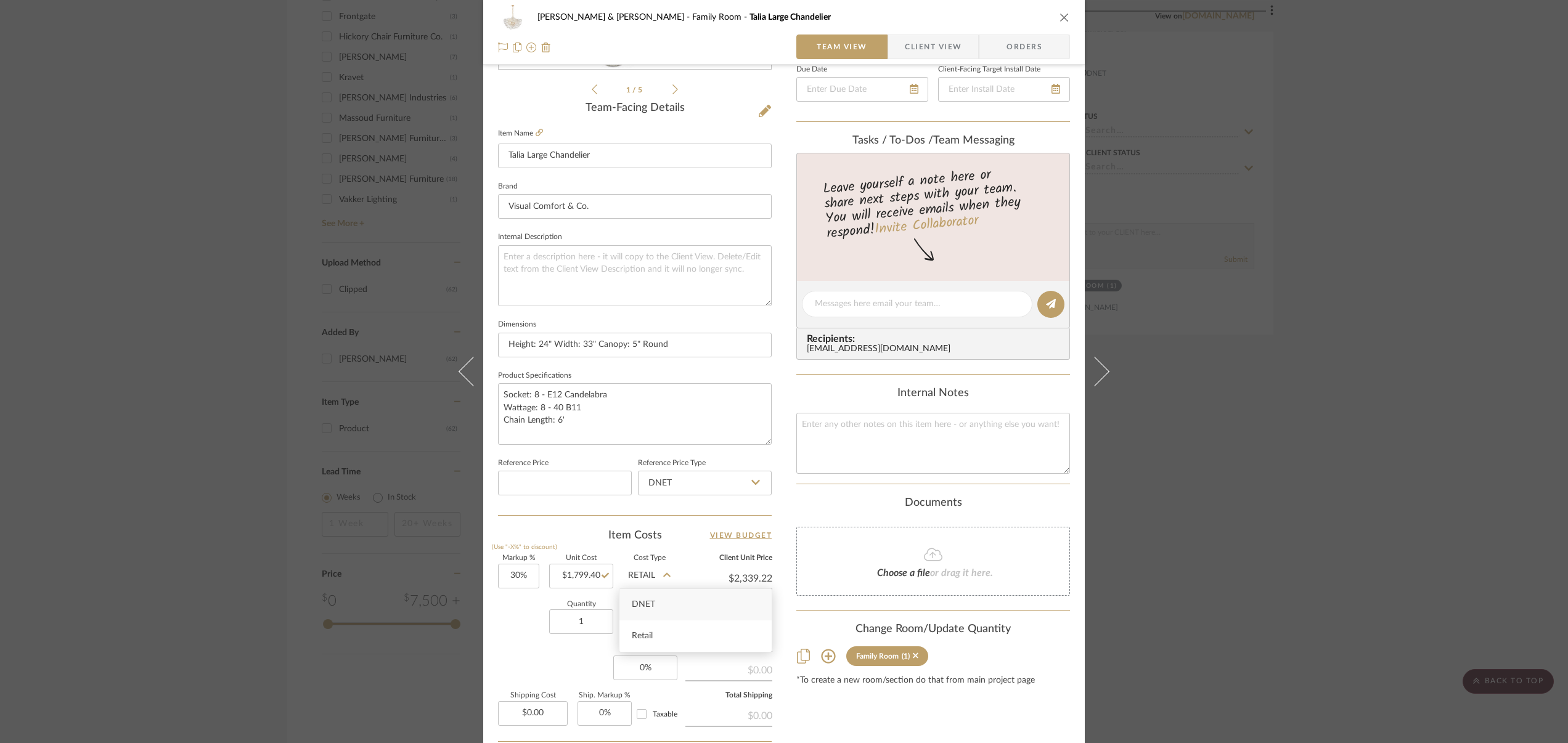
click at [655, 600] on div "DNET" at bounding box center [695, 604] width 152 height 32
type input "DNET"
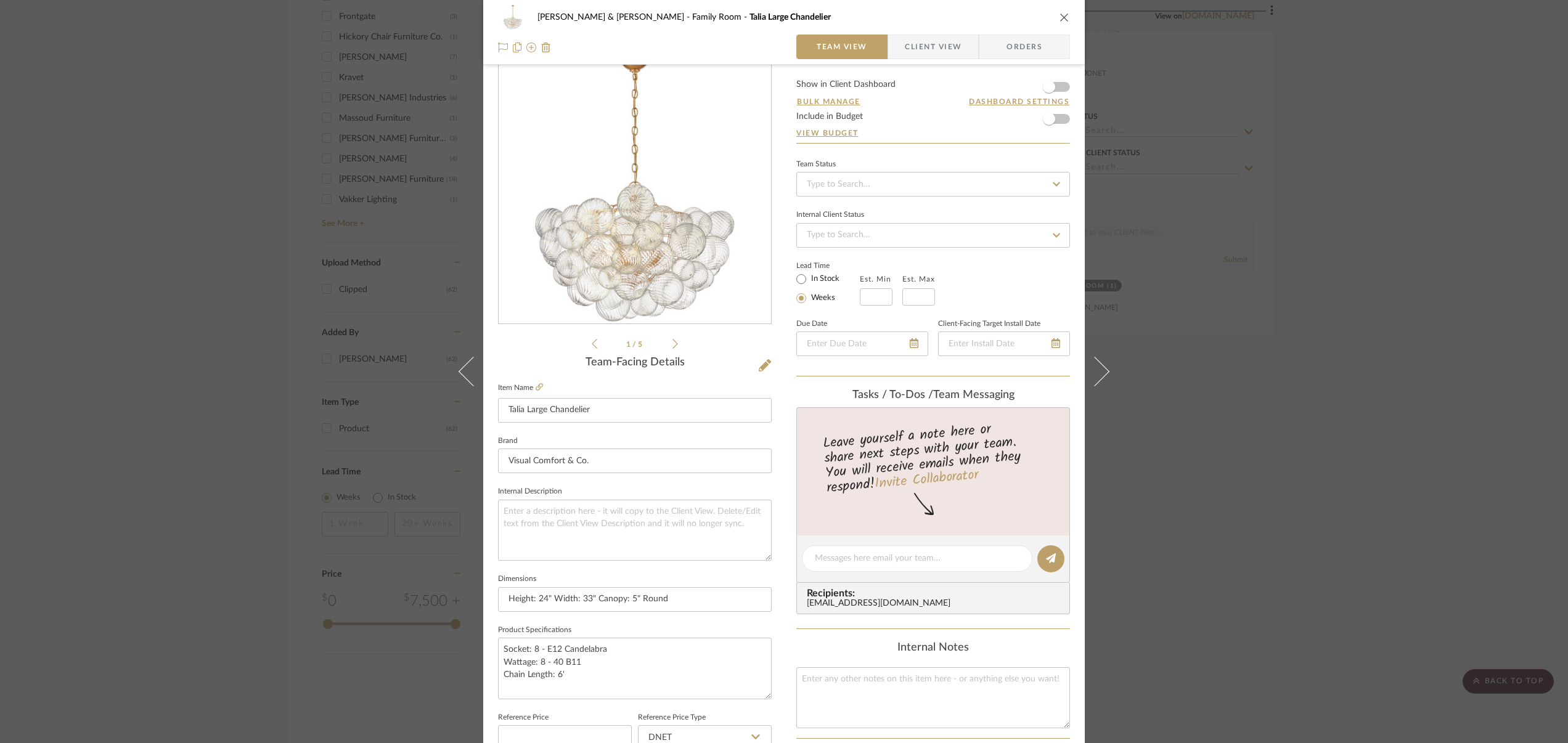
scroll to position [0, 0]
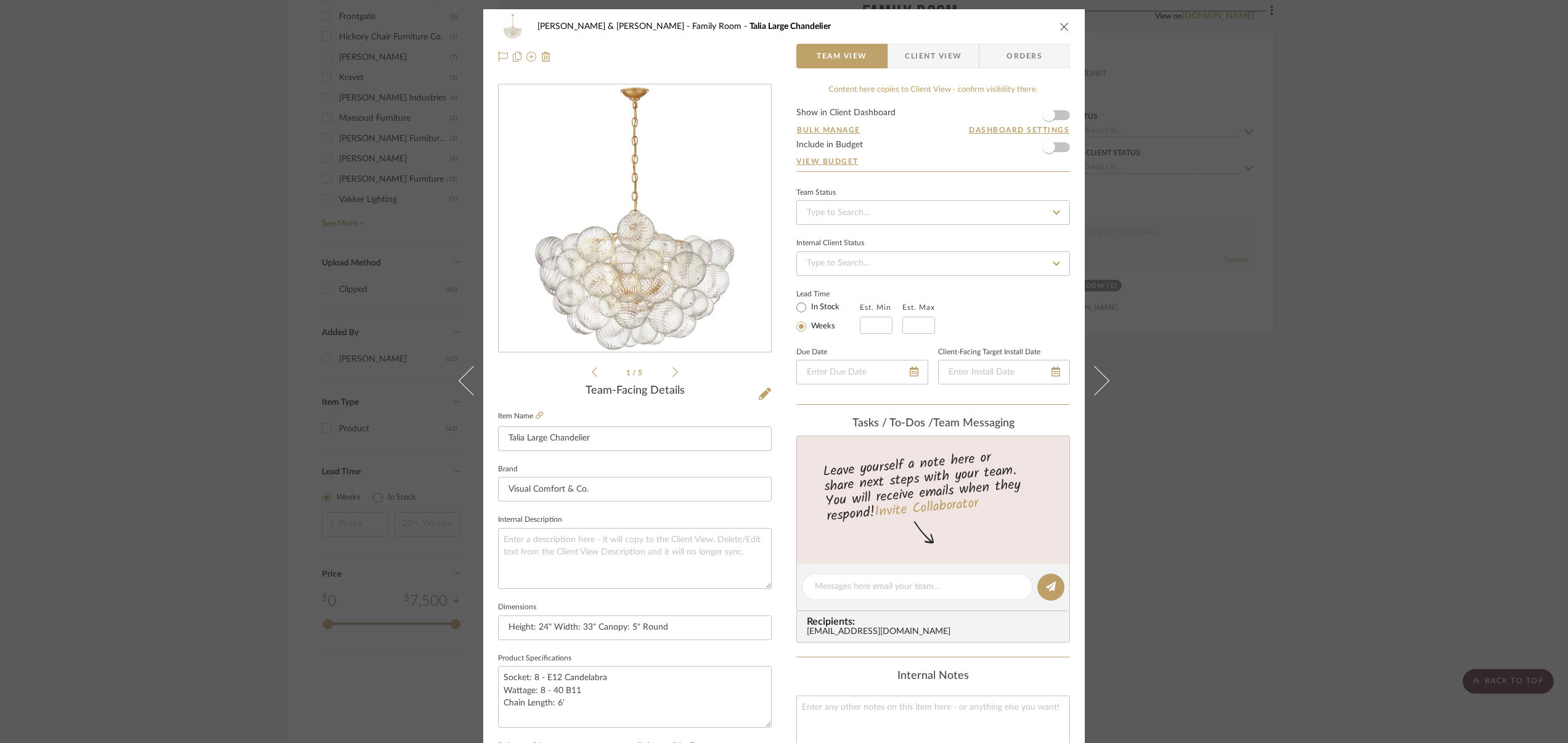
click at [1059, 25] on icon "close" at bounding box center [1064, 26] width 10 height 10
